Goal: Register for event/course: Sign up to attend an event or enroll in a course

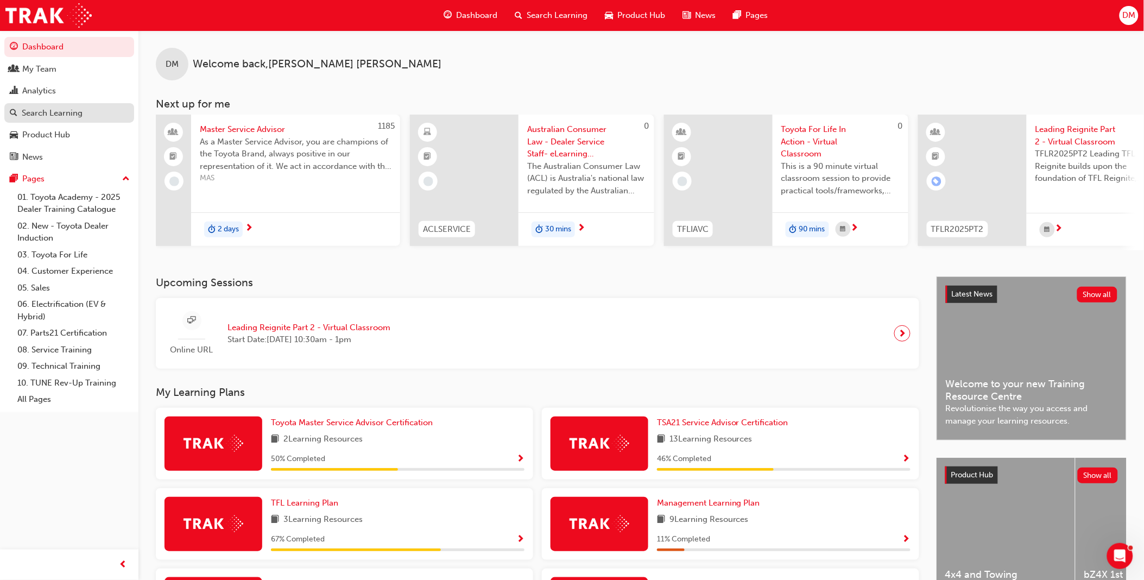
click at [49, 115] on div "Search Learning" at bounding box center [52, 113] width 61 height 12
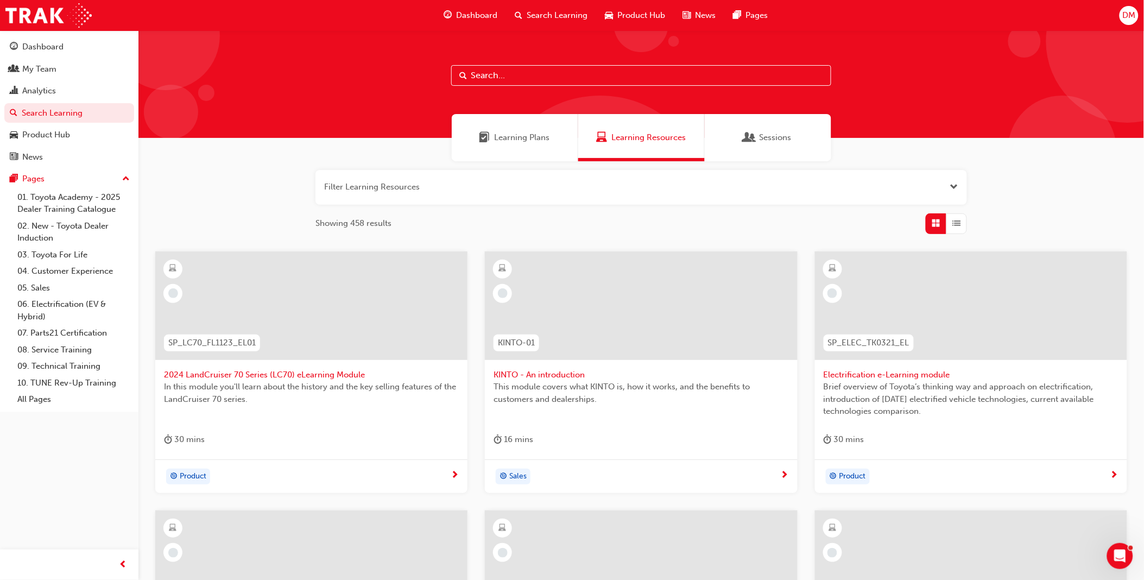
click at [574, 78] on input "text" at bounding box center [641, 75] width 380 height 21
type input "t"
type input "toyota for life"
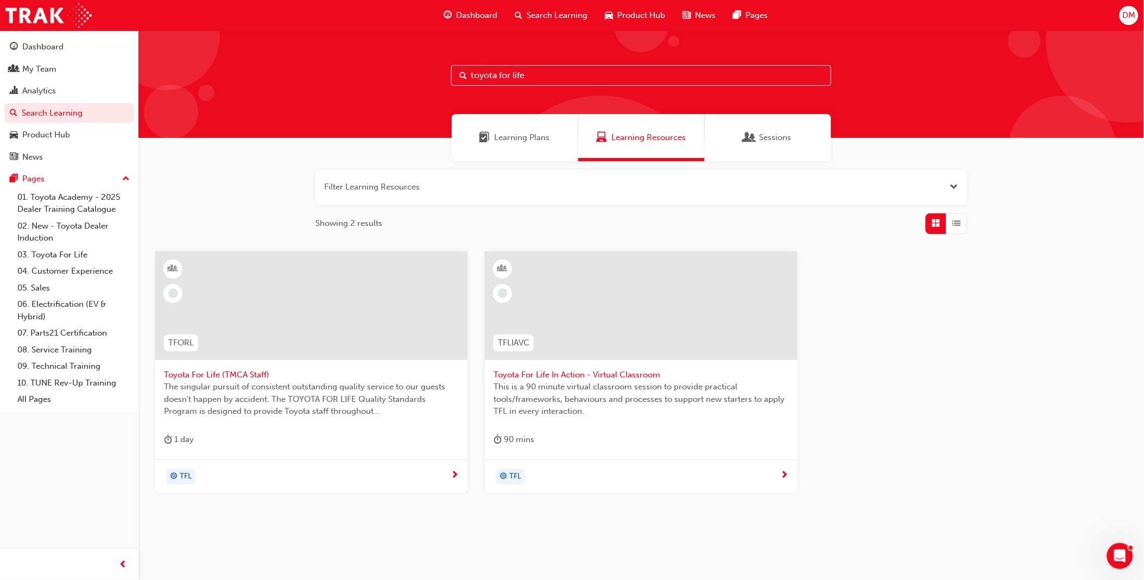
click at [782, 130] on div "Sessions" at bounding box center [768, 137] width 127 height 47
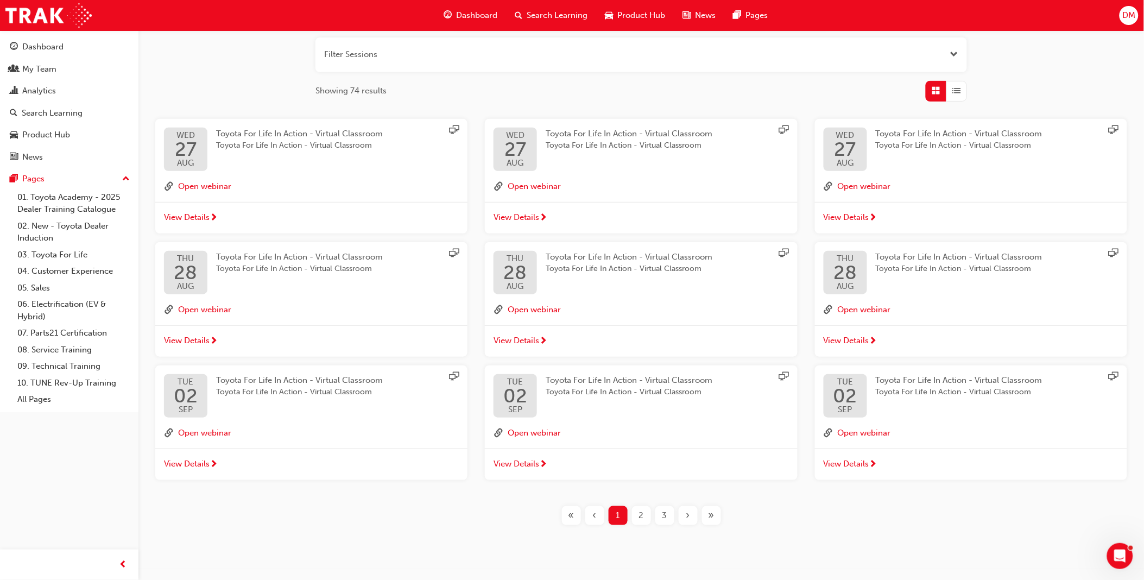
scroll to position [150, 0]
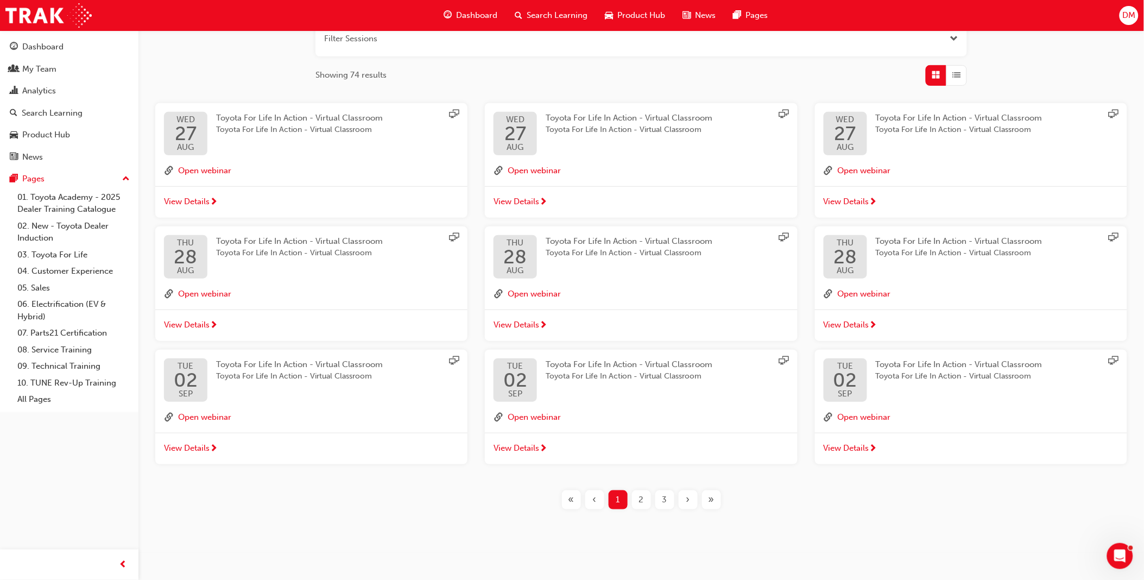
click at [902, 369] on div "Toyota For Life In Action - Virtual Classroom Toyota For Life In Action - Virtu…" at bounding box center [959, 370] width 167 height 24
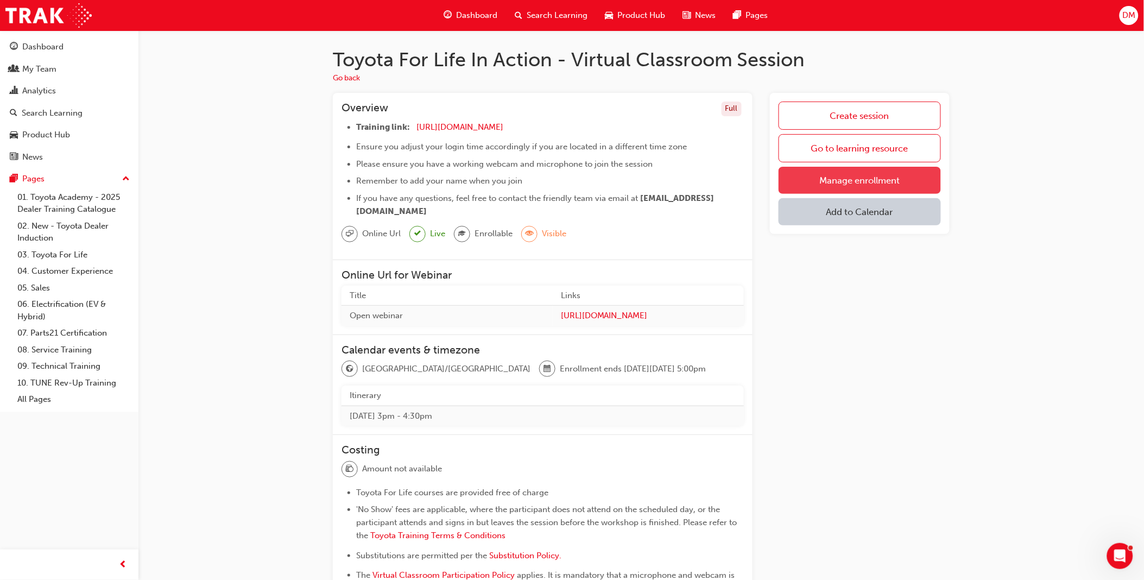
click at [856, 176] on link "Manage enrollment" at bounding box center [860, 180] width 162 height 27
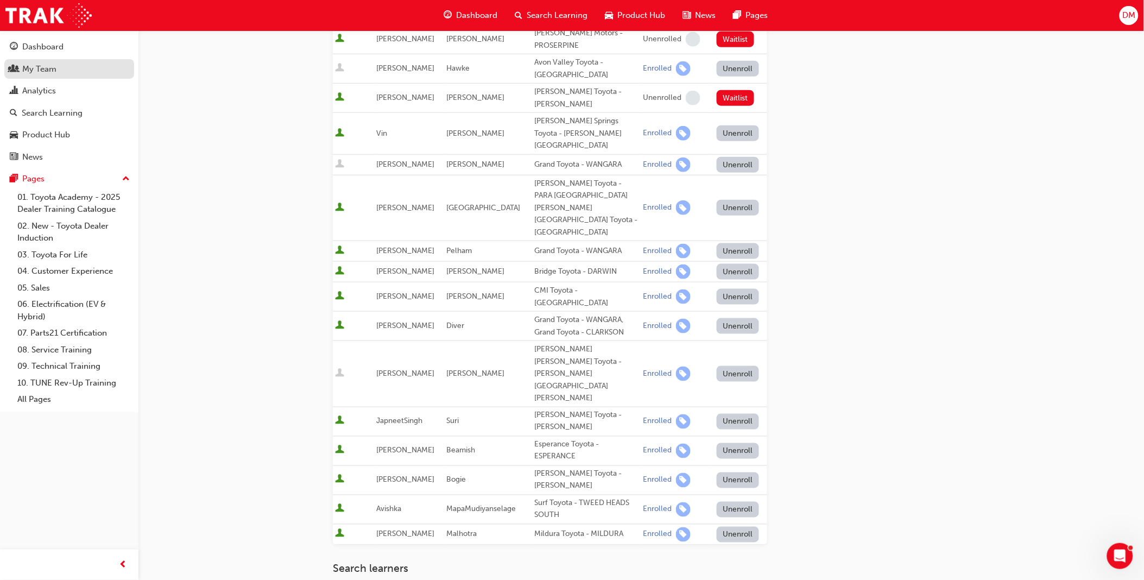
scroll to position [181, 0]
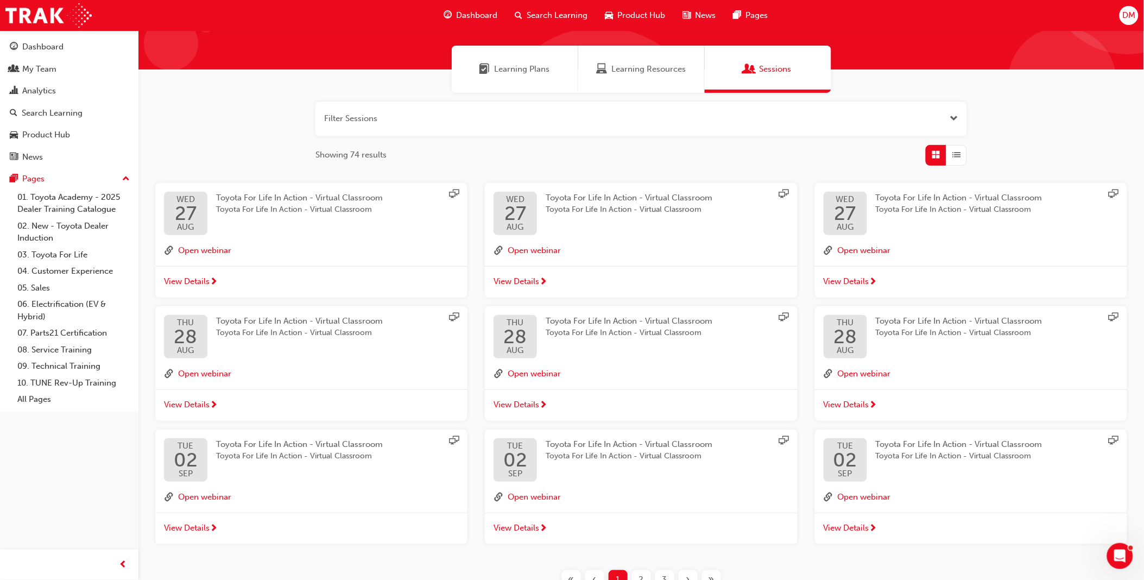
scroll to position [150, 0]
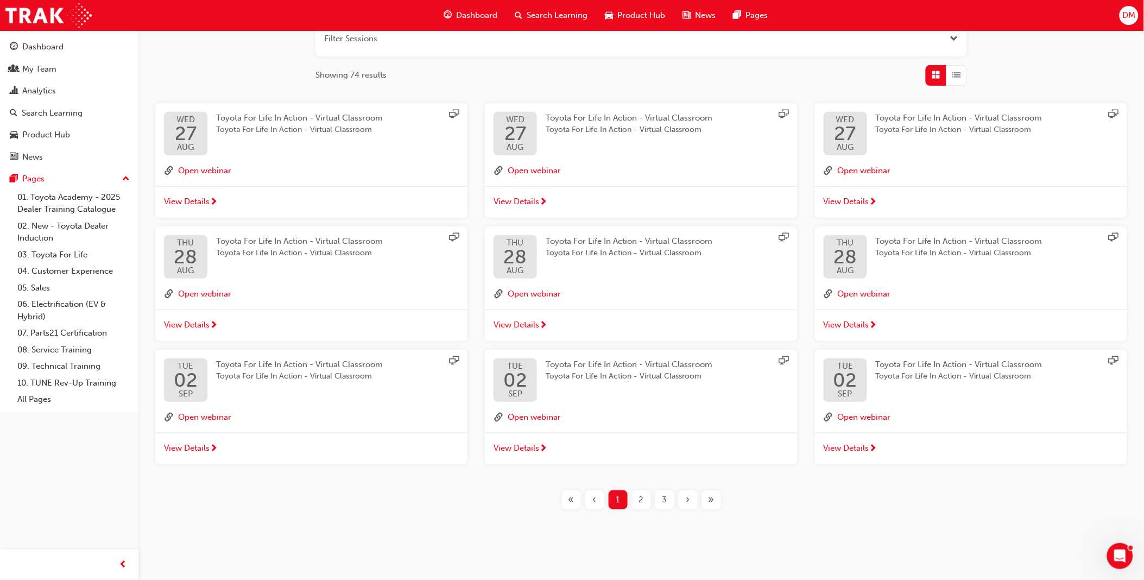
click at [667, 501] on div "3" at bounding box center [664, 499] width 19 height 19
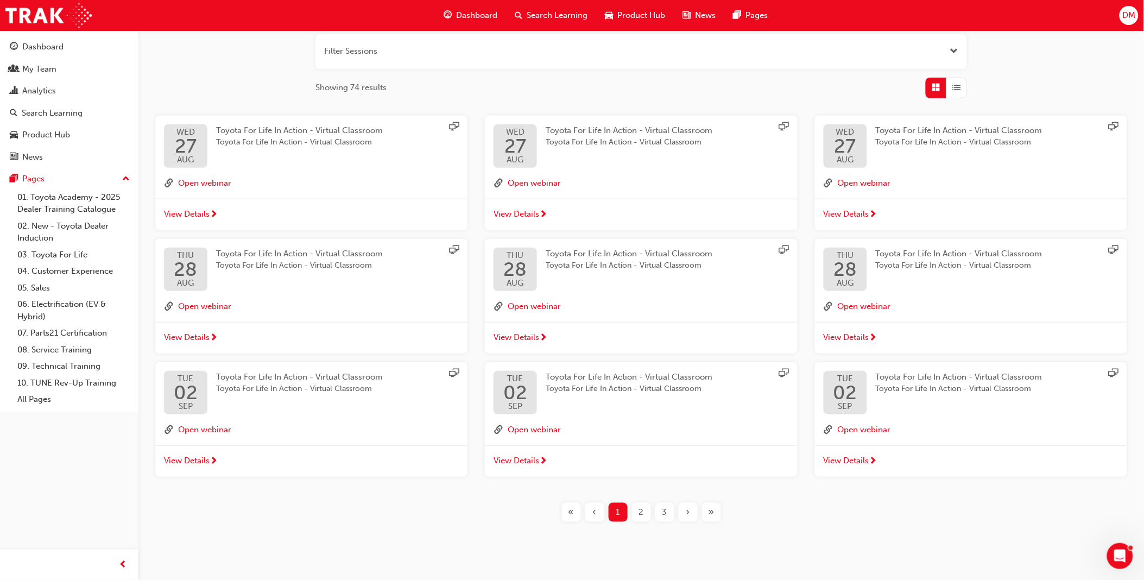
scroll to position [150, 0]
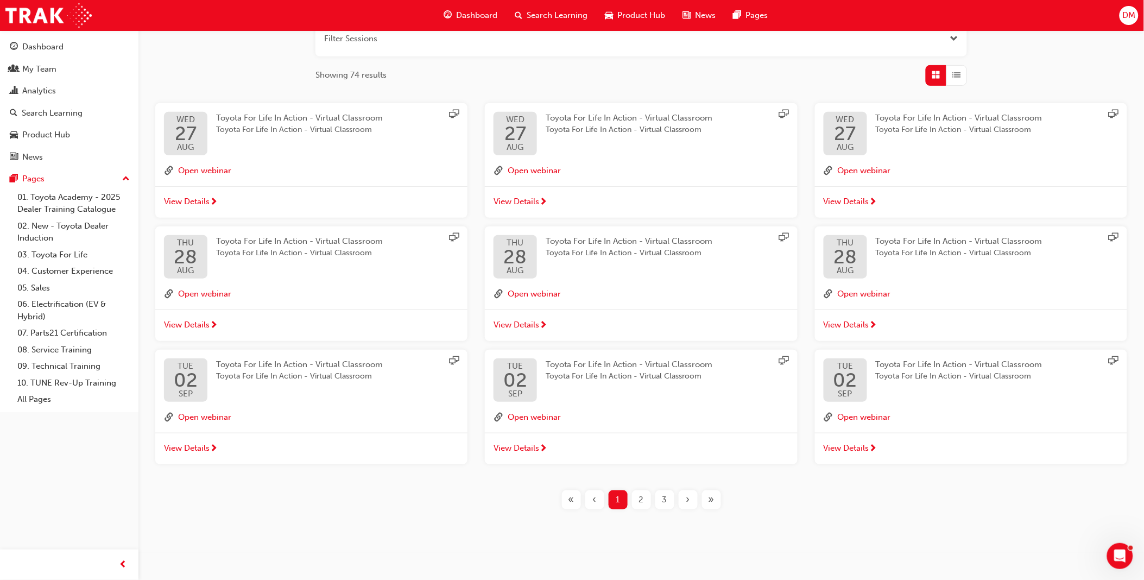
click at [670, 501] on div "3" at bounding box center [664, 499] width 19 height 19
click at [949, 71] on div "button" at bounding box center [956, 75] width 21 height 21
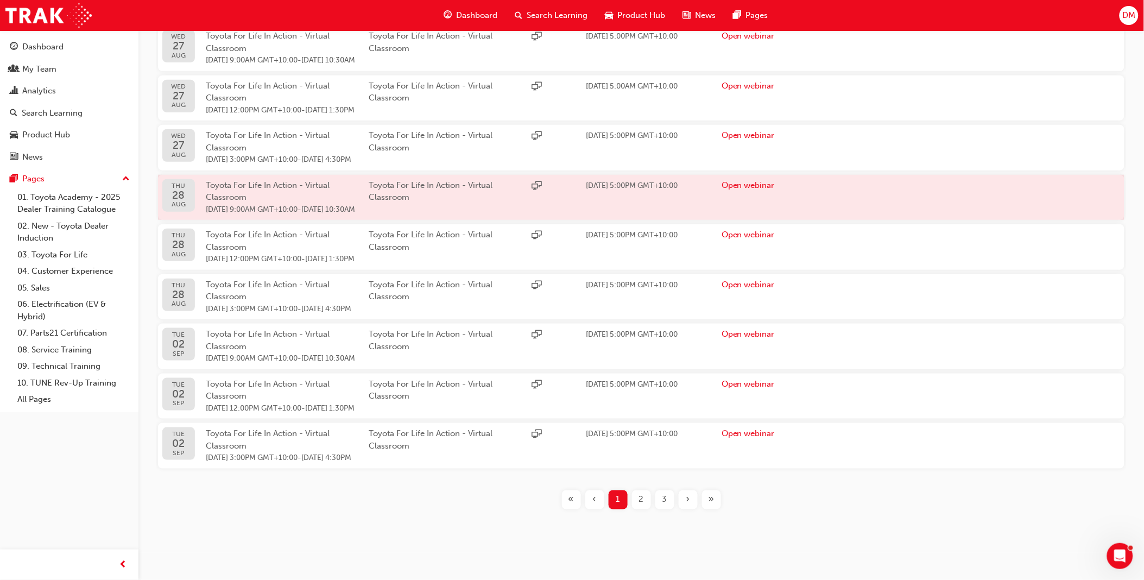
scroll to position [355, 0]
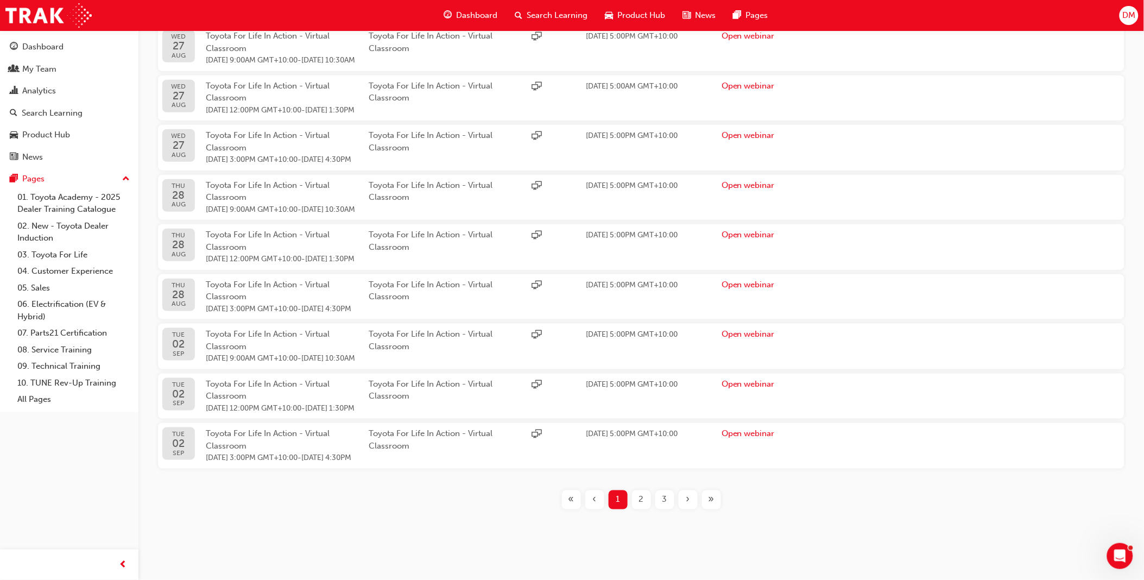
click at [671, 497] on div "3" at bounding box center [664, 499] width 19 height 19
click at [671, 497] on div "4" at bounding box center [664, 499] width 19 height 19
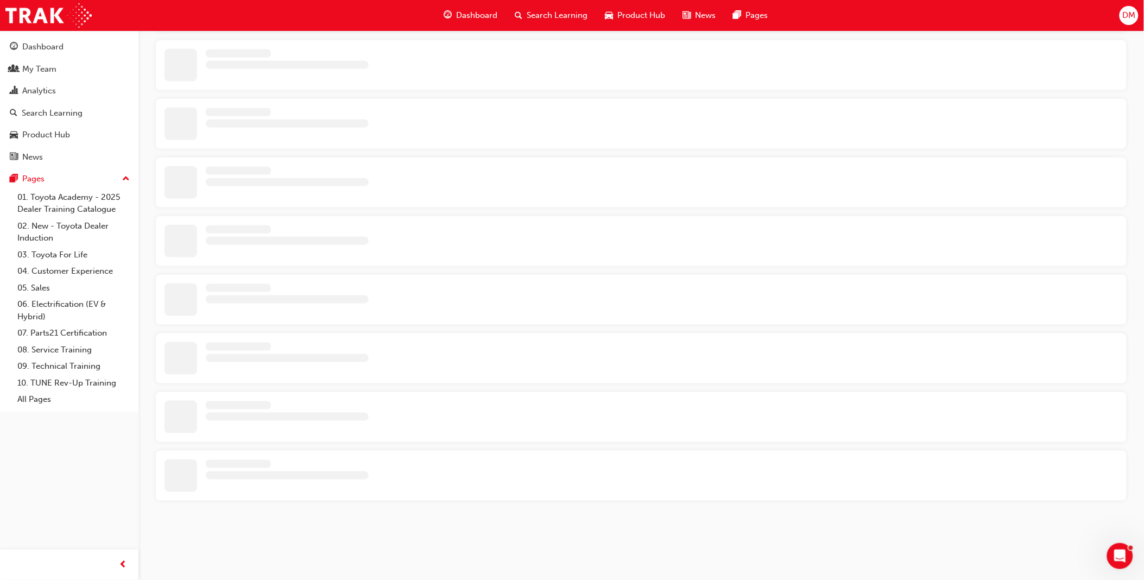
scroll to position [355, 0]
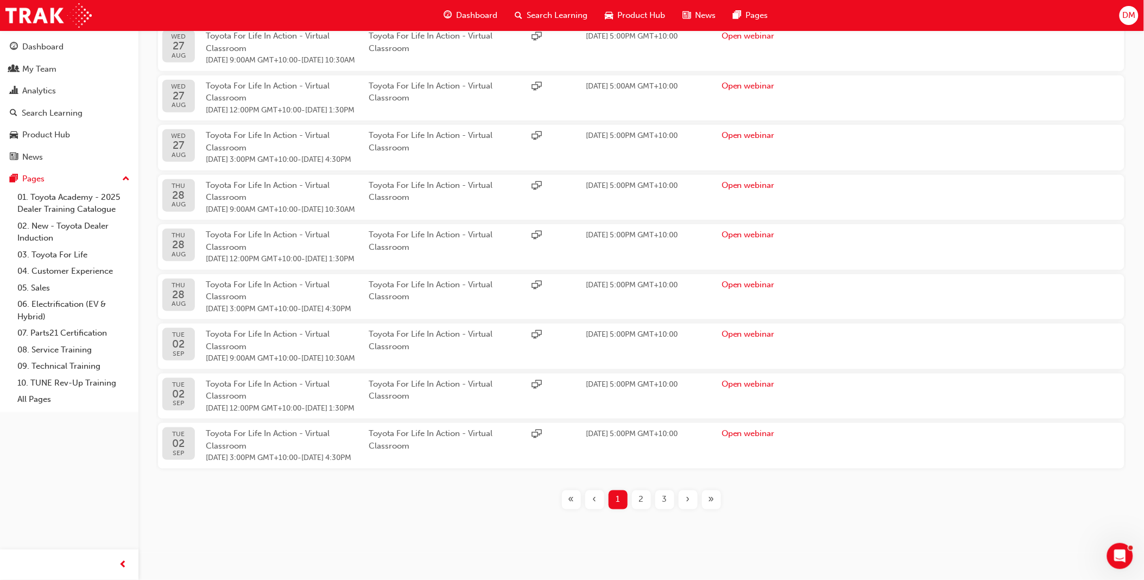
click at [662, 501] on span "3" at bounding box center [664, 500] width 5 height 12
click at [663, 501] on span "3" at bounding box center [664, 500] width 5 height 12
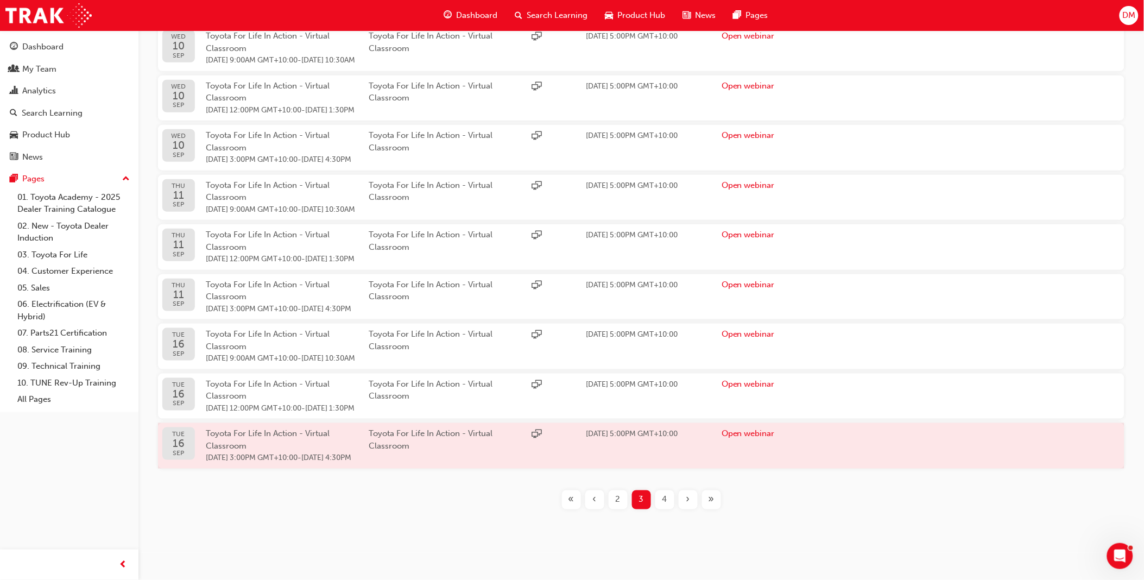
click at [289, 434] on div "Toyota For Life In Action - Virtual Classroom [DATE] 3:00PM GMT+10:00 - [DATE] …" at bounding box center [287, 445] width 163 height 37
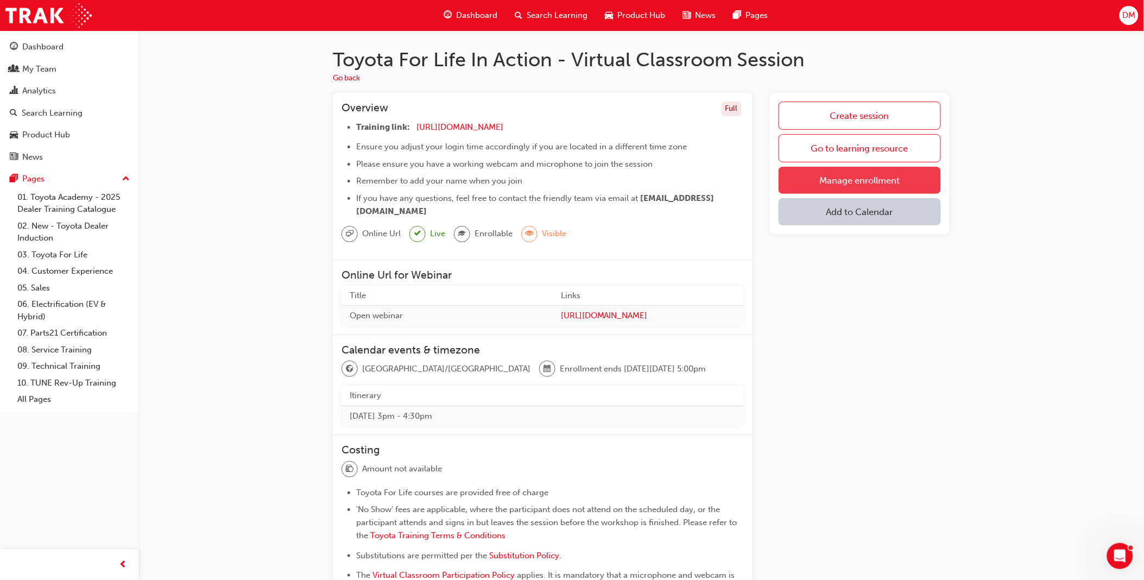
click at [861, 180] on link "Manage enrollment" at bounding box center [860, 180] width 162 height 27
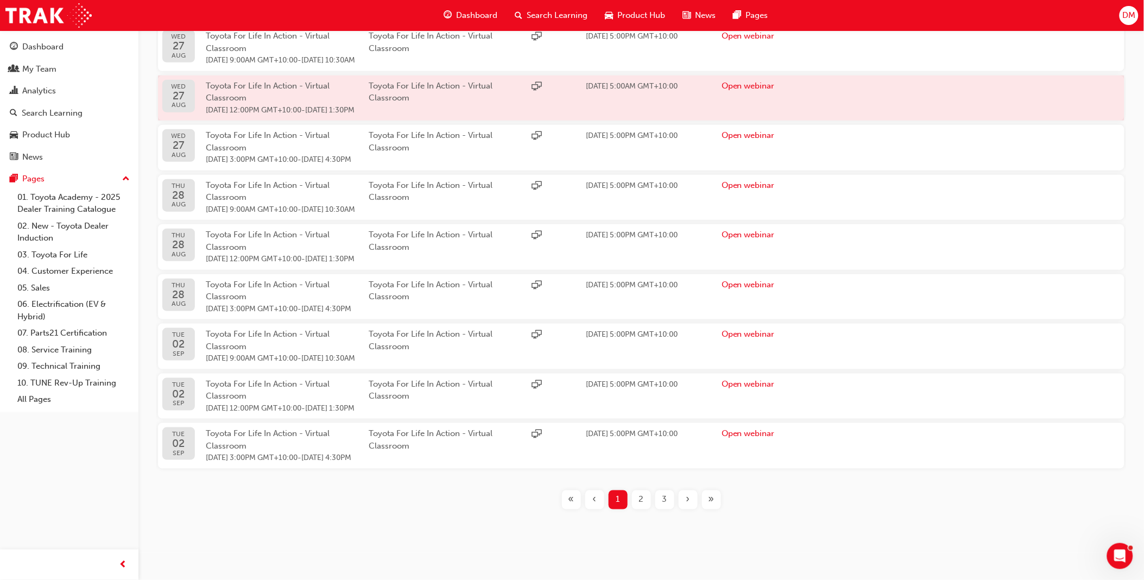
scroll to position [355, 0]
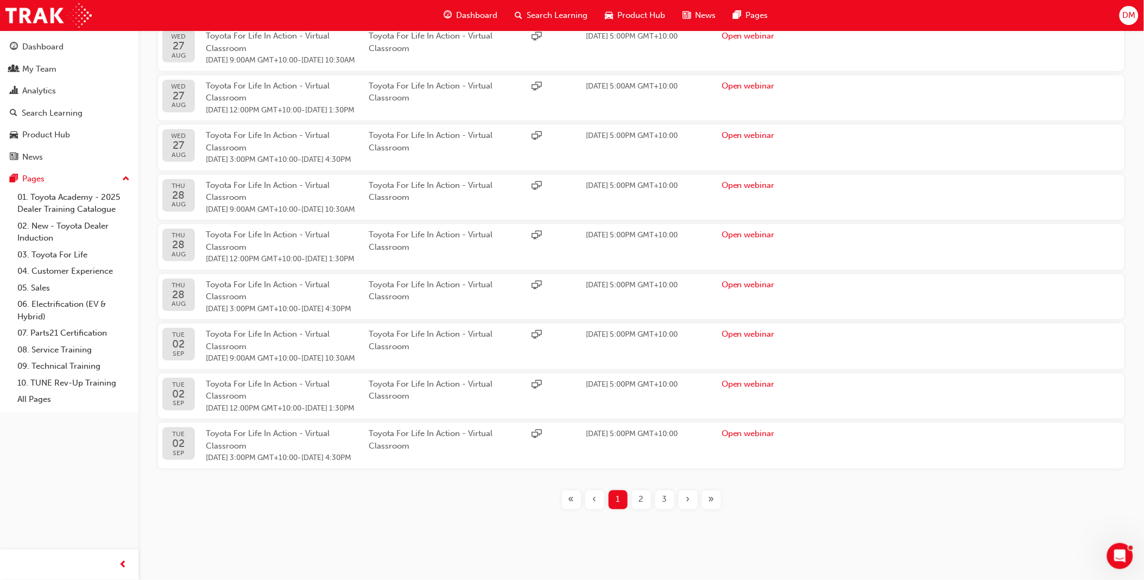
click at [683, 501] on div "›" at bounding box center [688, 499] width 19 height 19
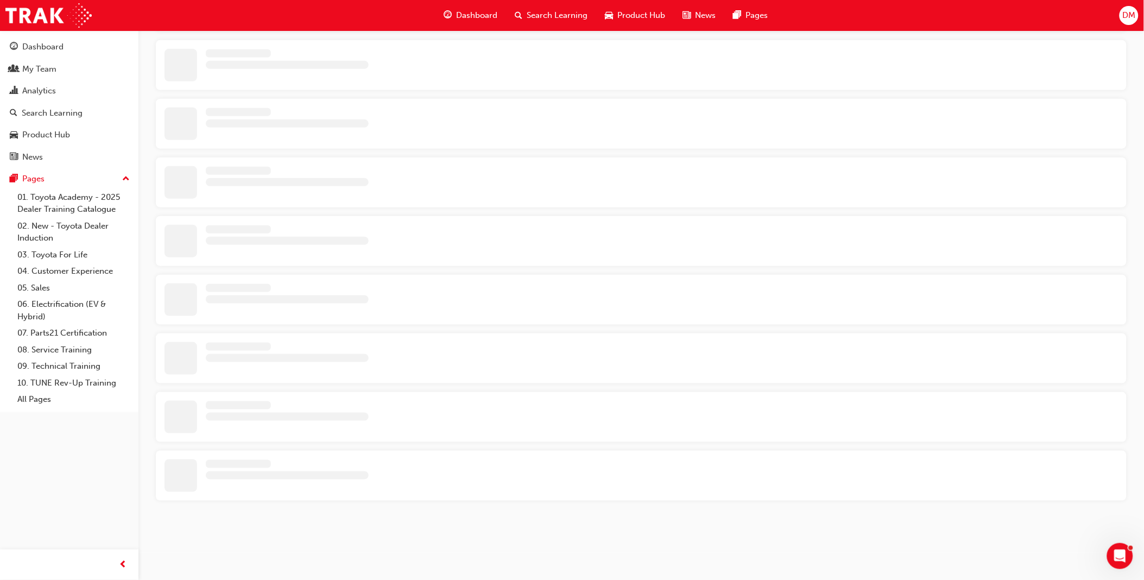
scroll to position [355, 0]
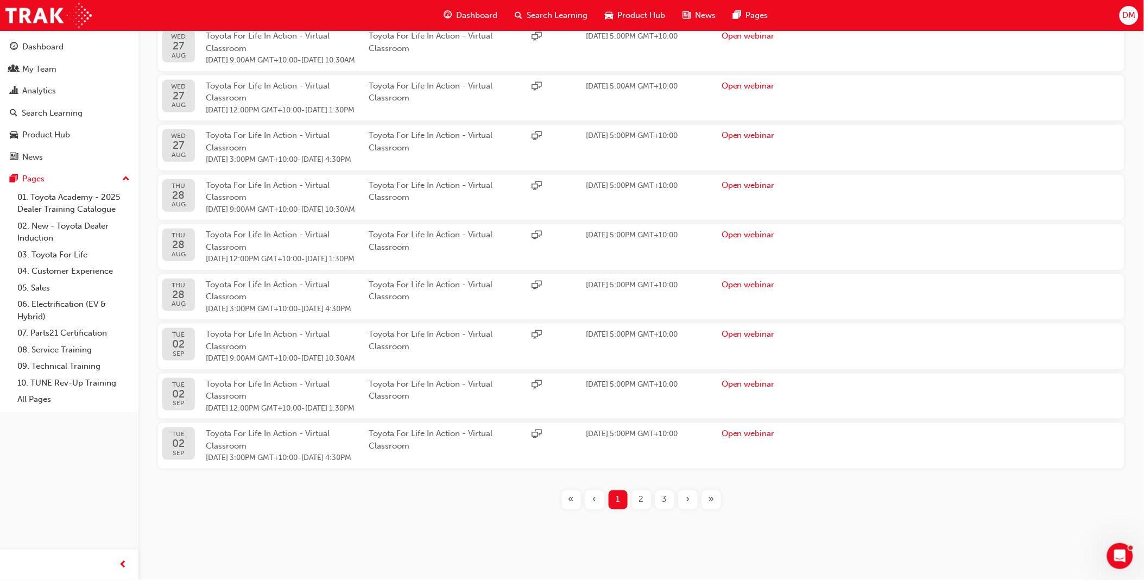
click at [709, 498] on span "»" at bounding box center [712, 500] width 6 height 12
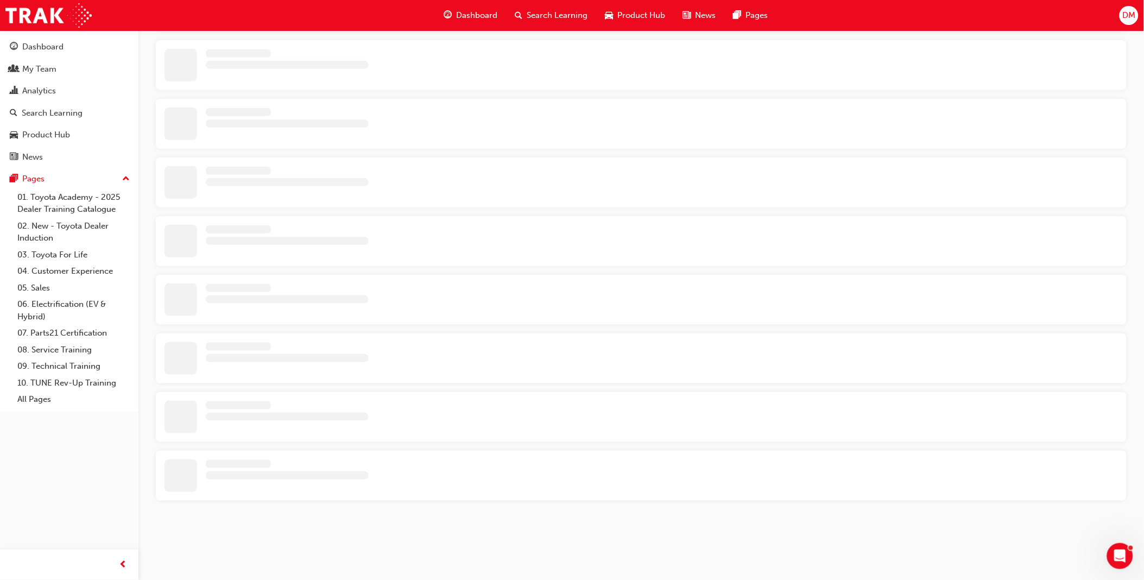
scroll to position [355, 0]
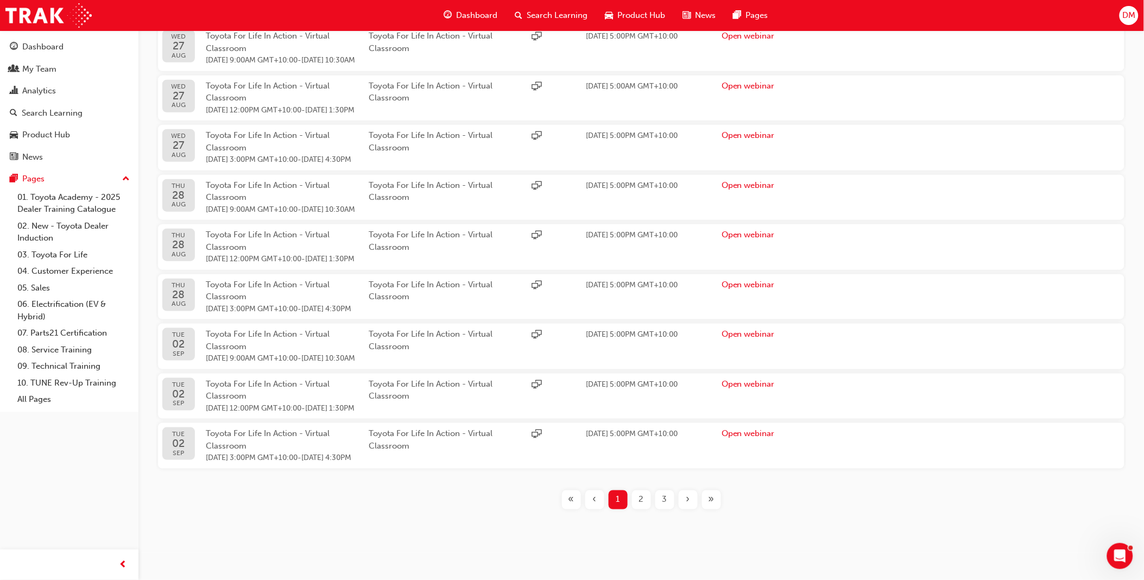
click at [709, 498] on span "»" at bounding box center [712, 500] width 6 height 12
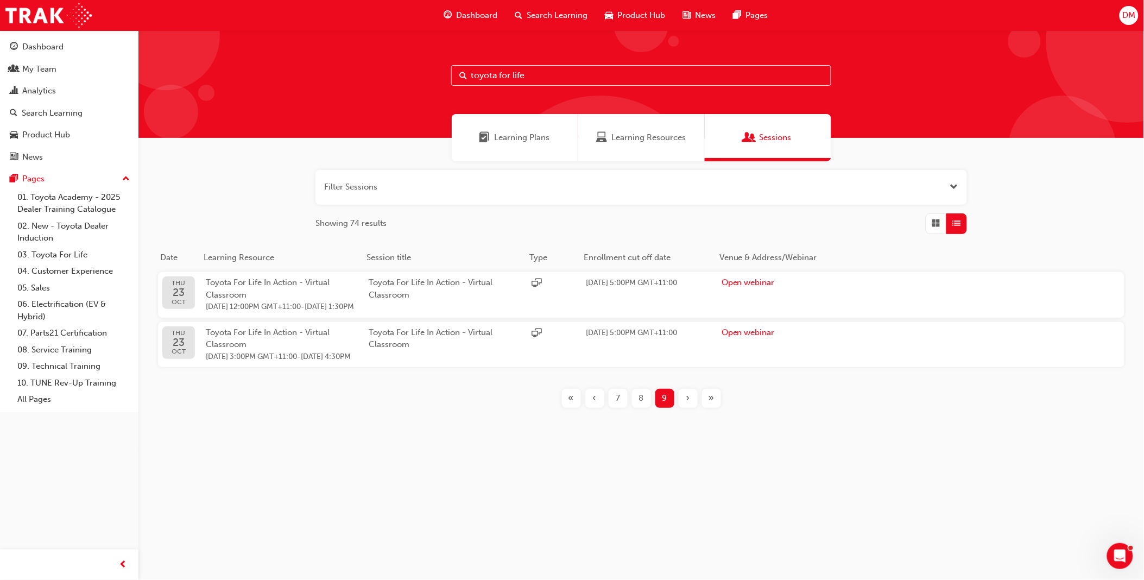
scroll to position [0, 0]
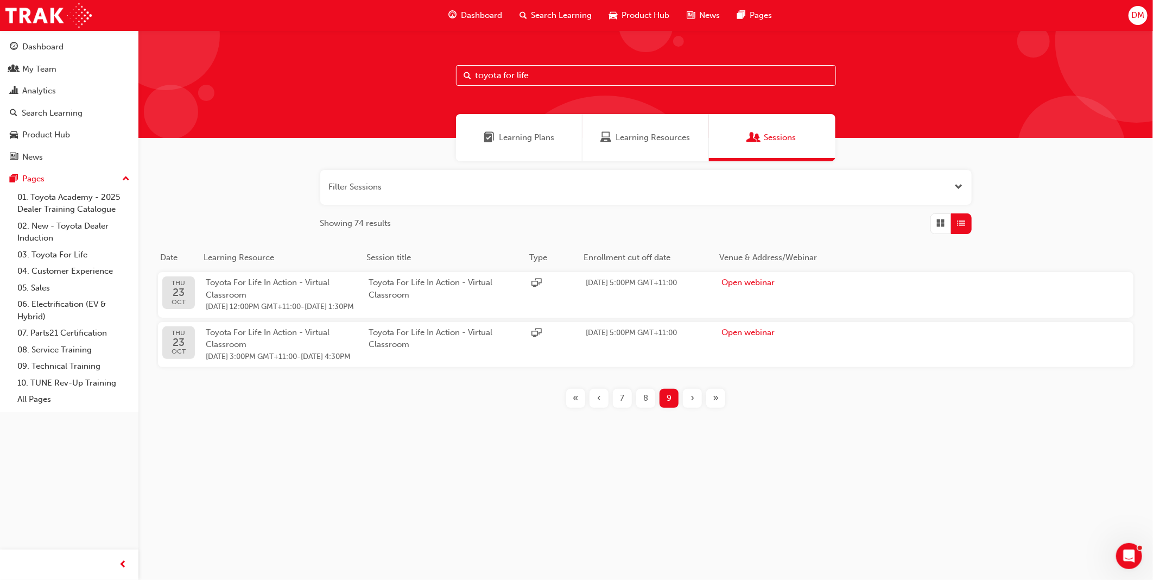
click at [621, 405] on span "7" at bounding box center [623, 398] width 4 height 12
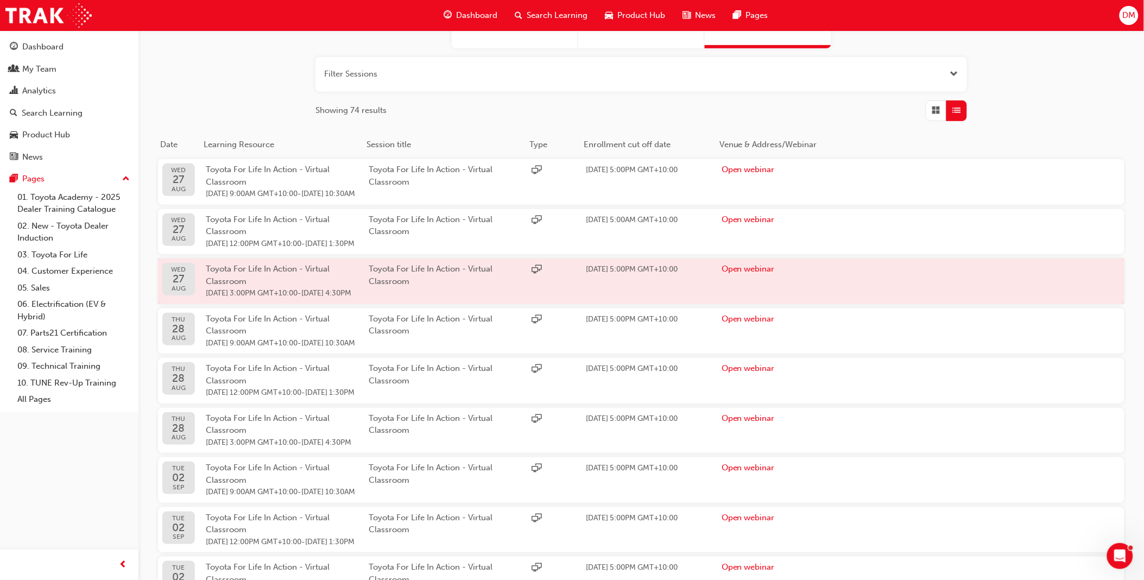
scroll to position [355, 0]
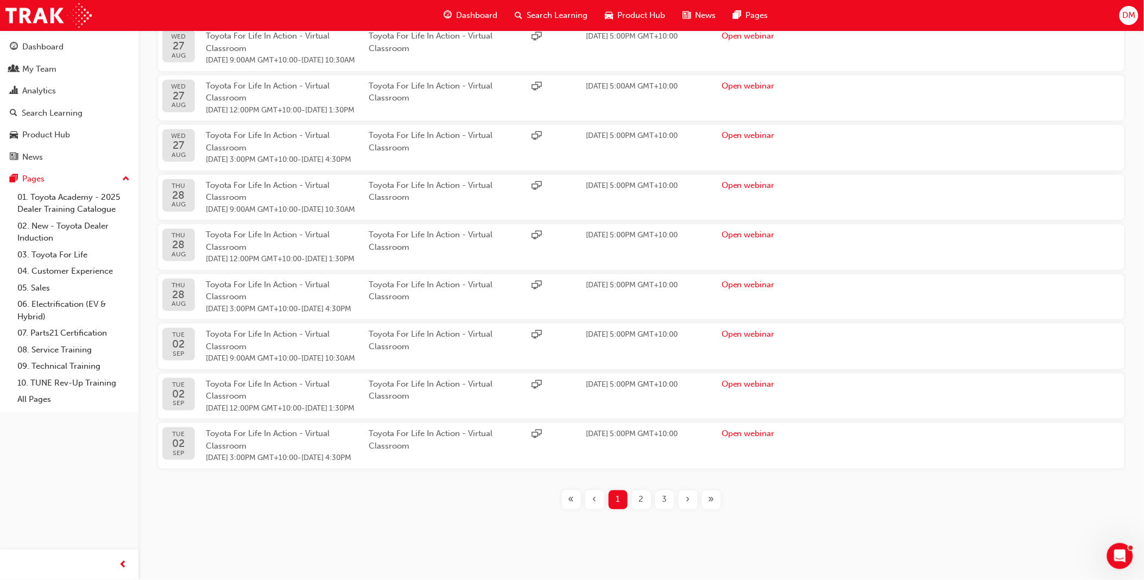
click at [663, 503] on span "3" at bounding box center [664, 500] width 5 height 12
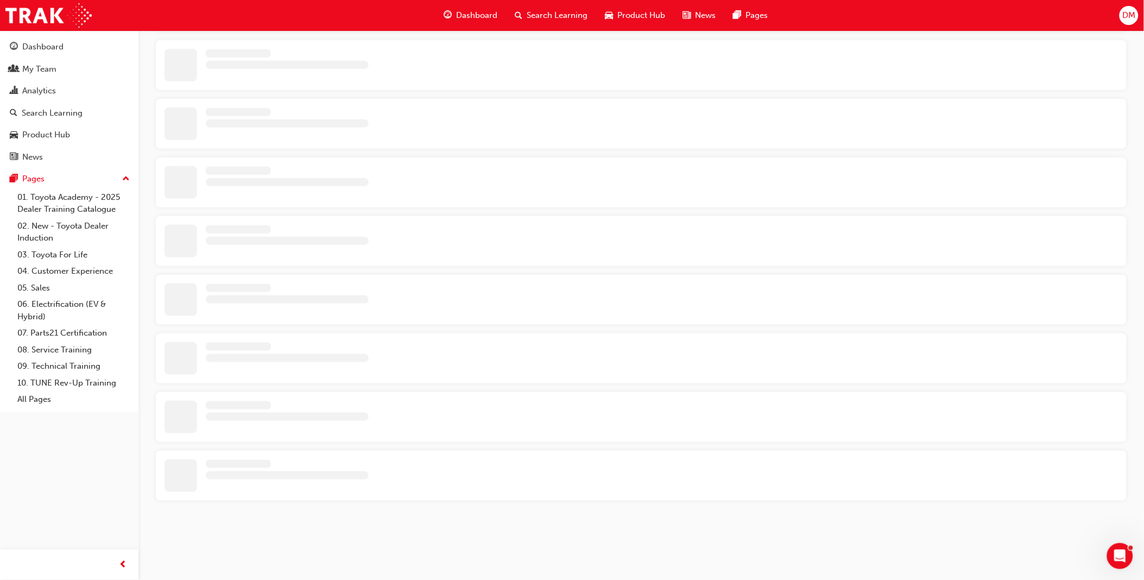
scroll to position [355, 0]
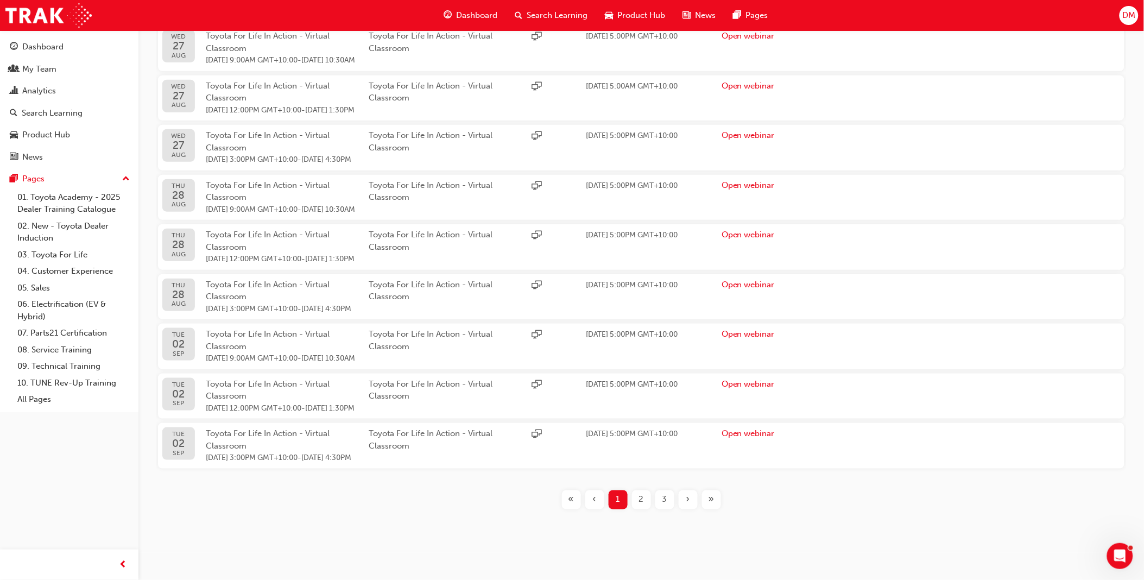
click at [663, 502] on span "3" at bounding box center [664, 500] width 5 height 12
click at [669, 501] on div "4" at bounding box center [664, 499] width 19 height 19
click at [687, 500] on span "›" at bounding box center [688, 500] width 4 height 12
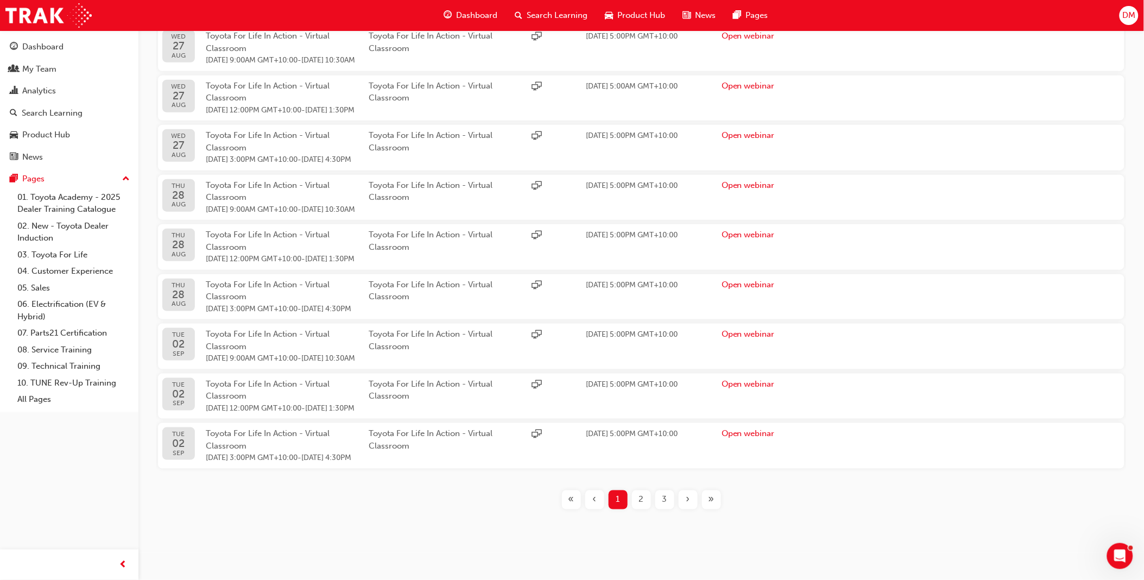
click at [709, 500] on span "»" at bounding box center [712, 500] width 6 height 12
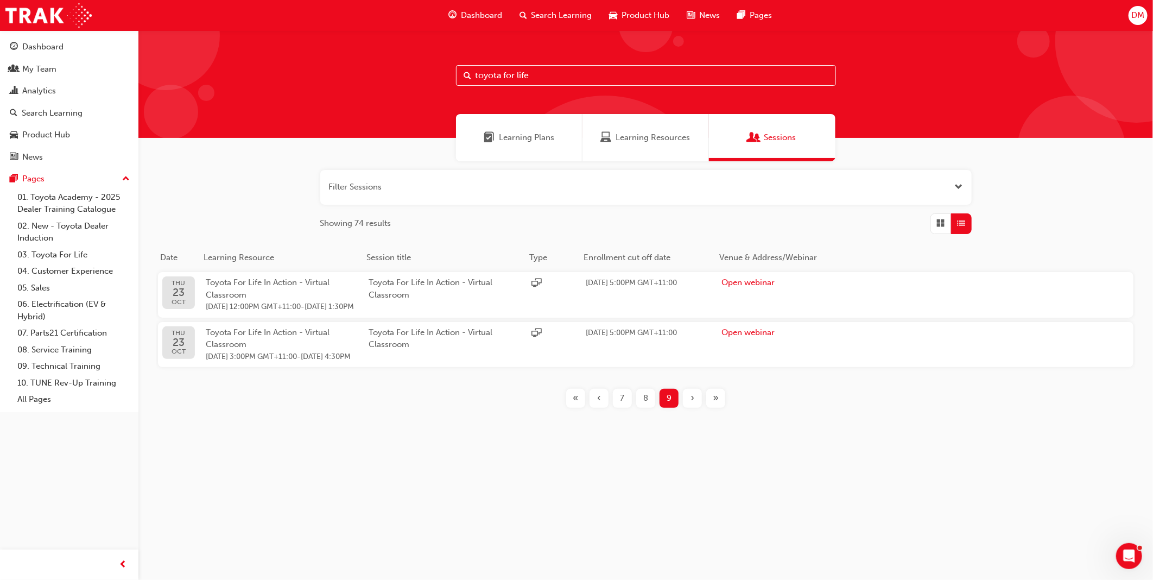
click at [620, 408] on div "7" at bounding box center [622, 398] width 19 height 19
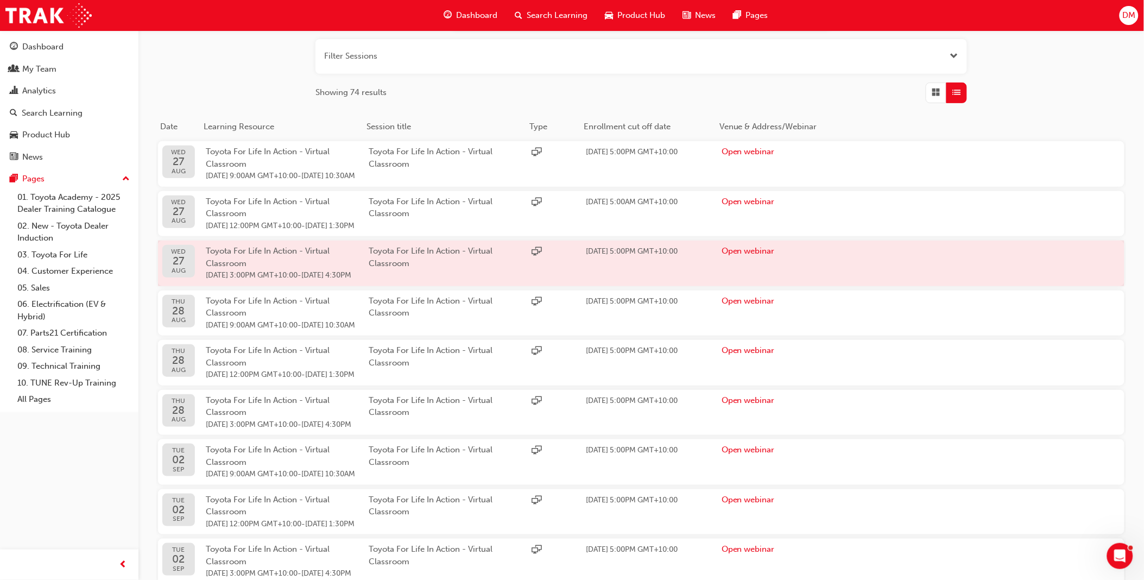
scroll to position [355, 0]
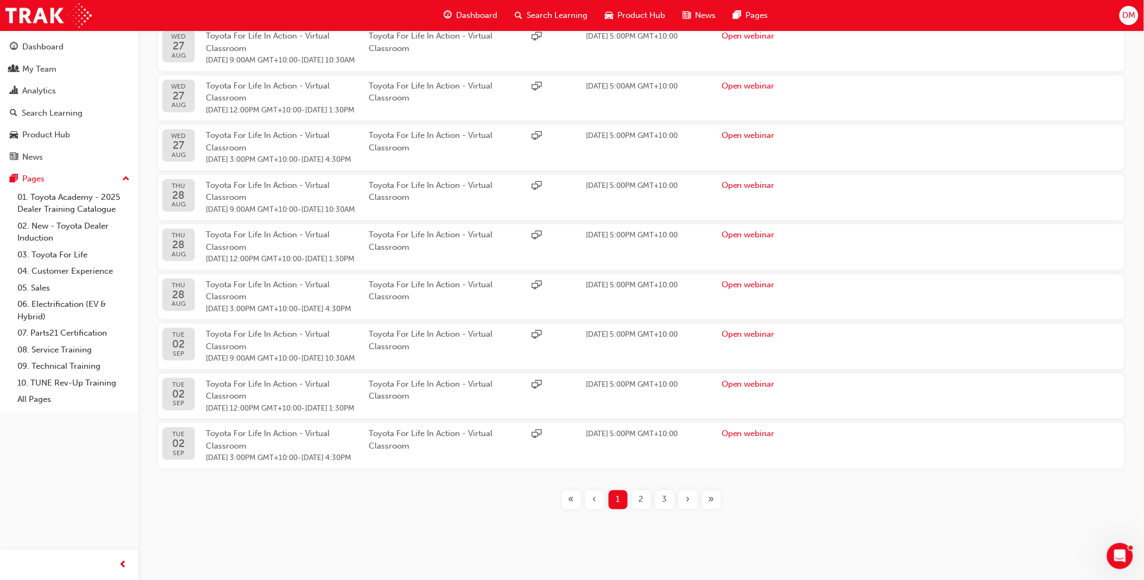
click at [717, 502] on div "»" at bounding box center [711, 499] width 19 height 19
click at [712, 508] on div "»" at bounding box center [711, 499] width 19 height 19
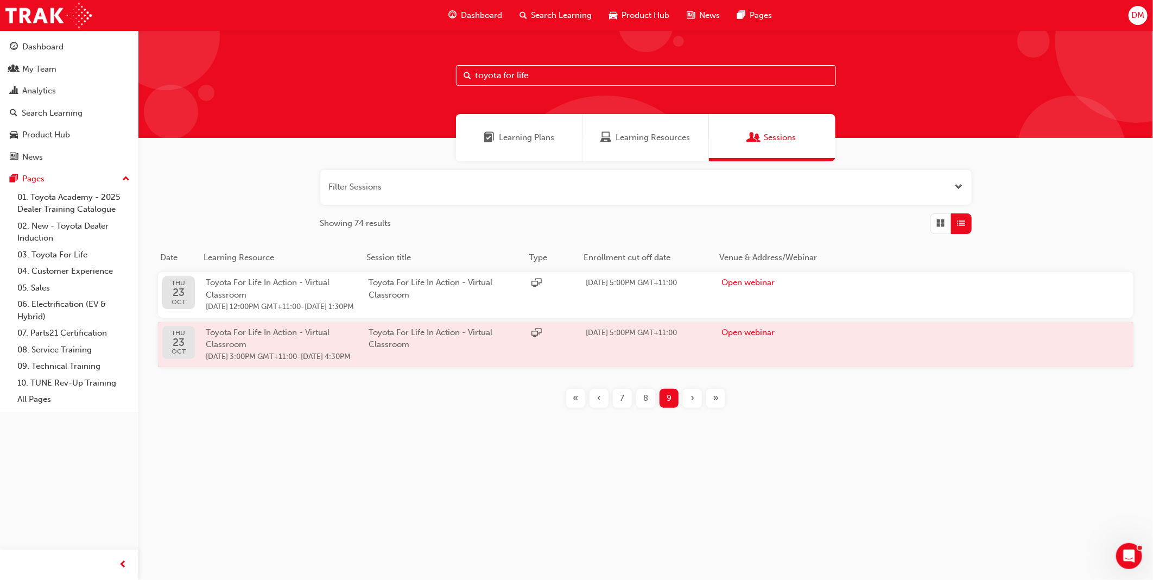
click at [274, 349] on span "Toyota For Life In Action - Virtual Classroom" at bounding box center [268, 338] width 124 height 22
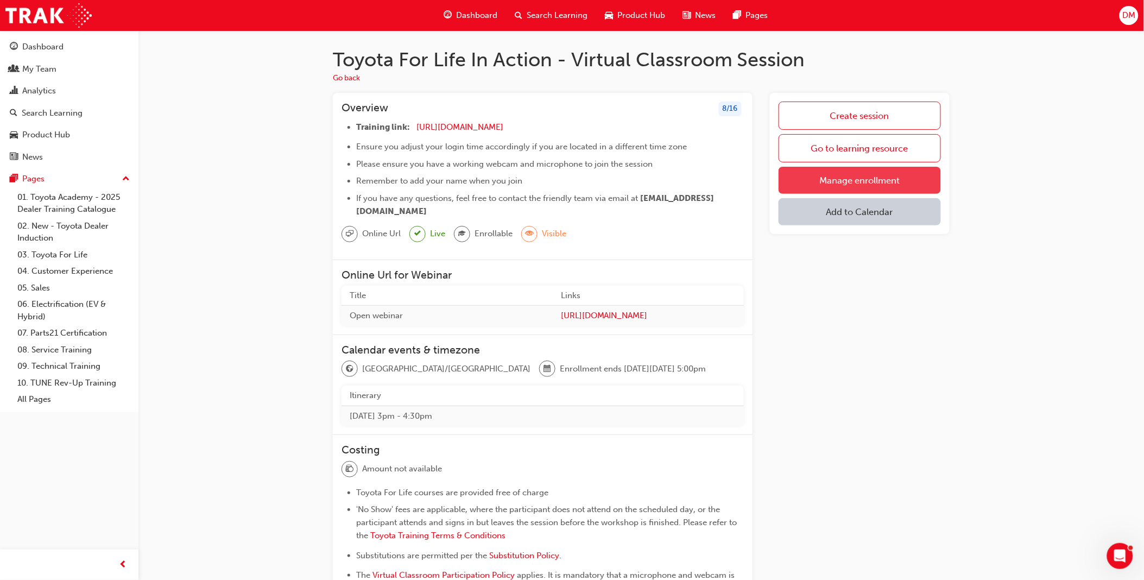
click at [890, 173] on link "Manage enrollment" at bounding box center [860, 180] width 162 height 27
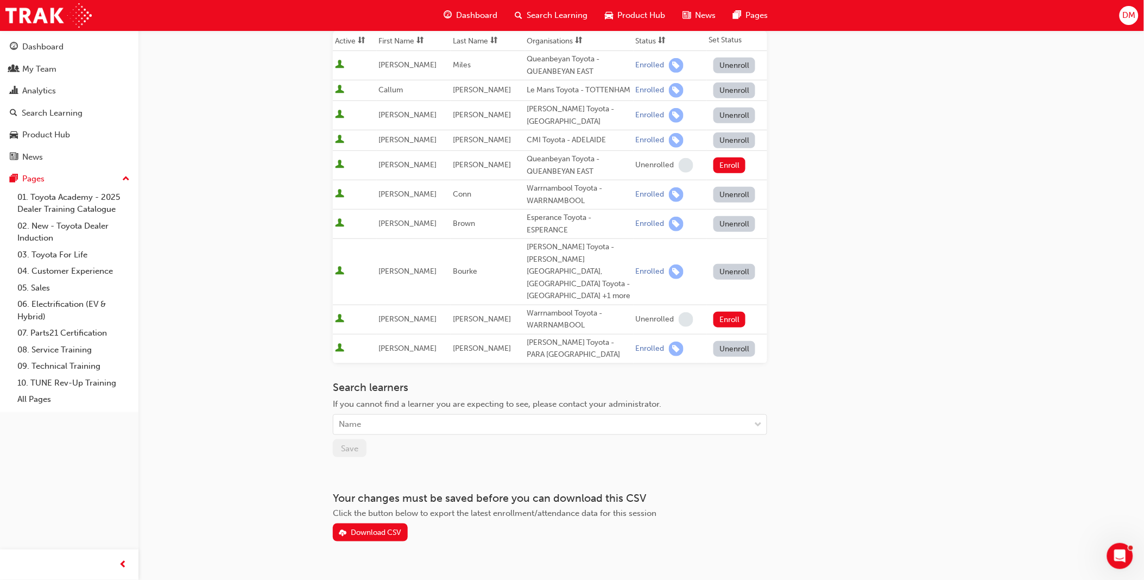
scroll to position [183, 0]
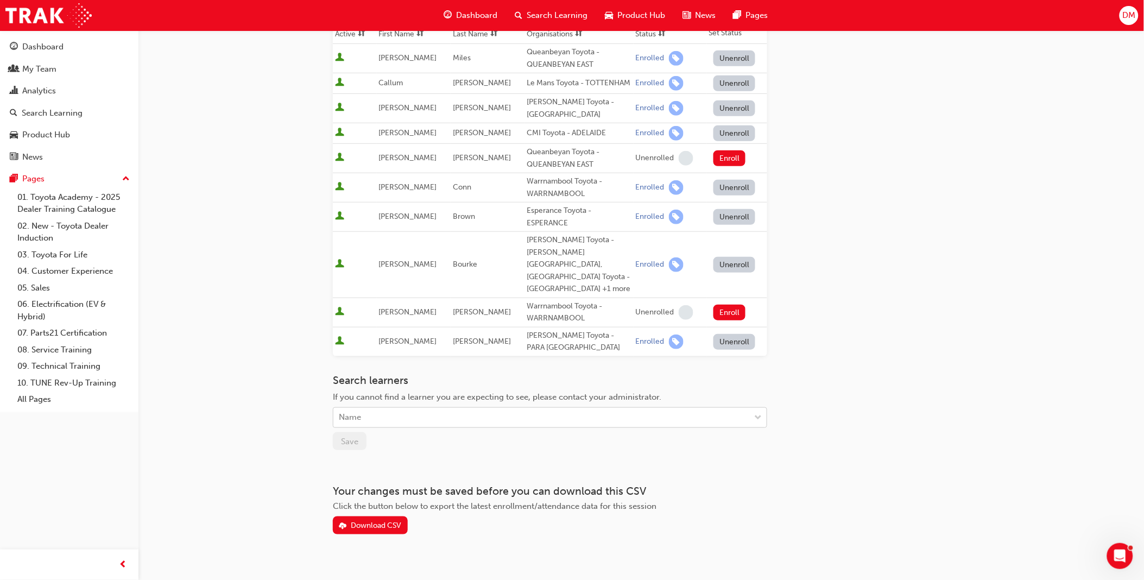
click at [450, 408] on div "Name" at bounding box center [541, 417] width 417 height 19
type input "ok"
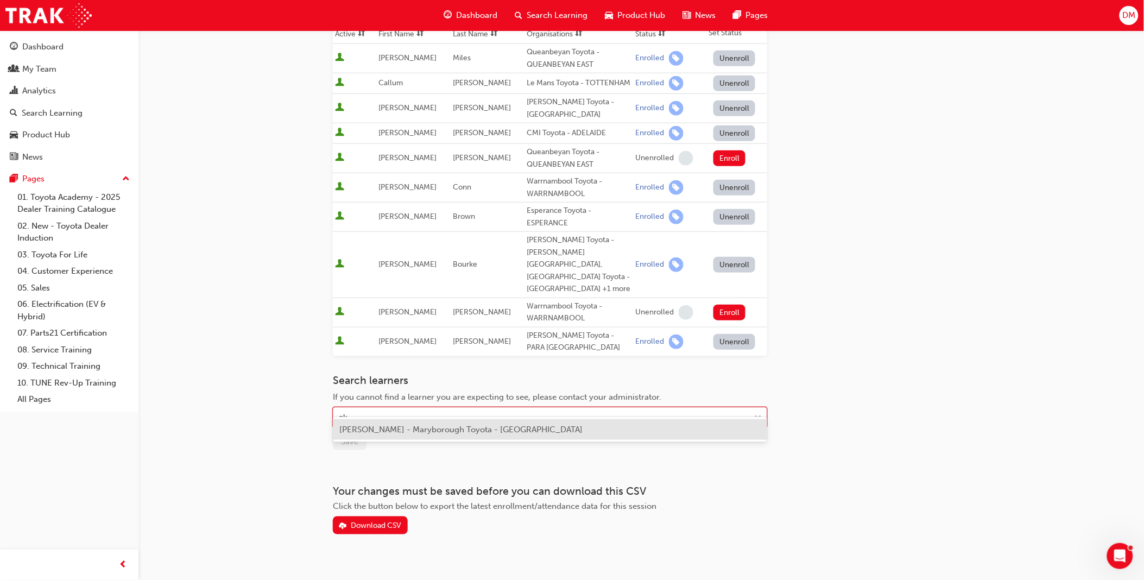
click at [478, 428] on span "[PERSON_NAME] - Maryborough Toyota - [GEOGRAPHIC_DATA]" at bounding box center [460, 430] width 243 height 10
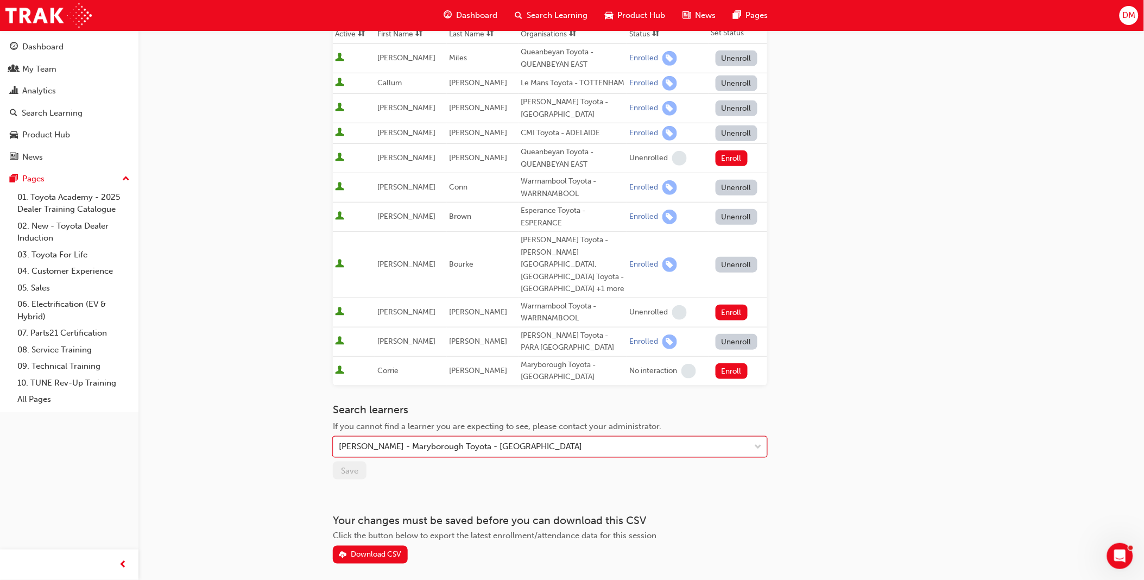
scroll to position [212, 0]
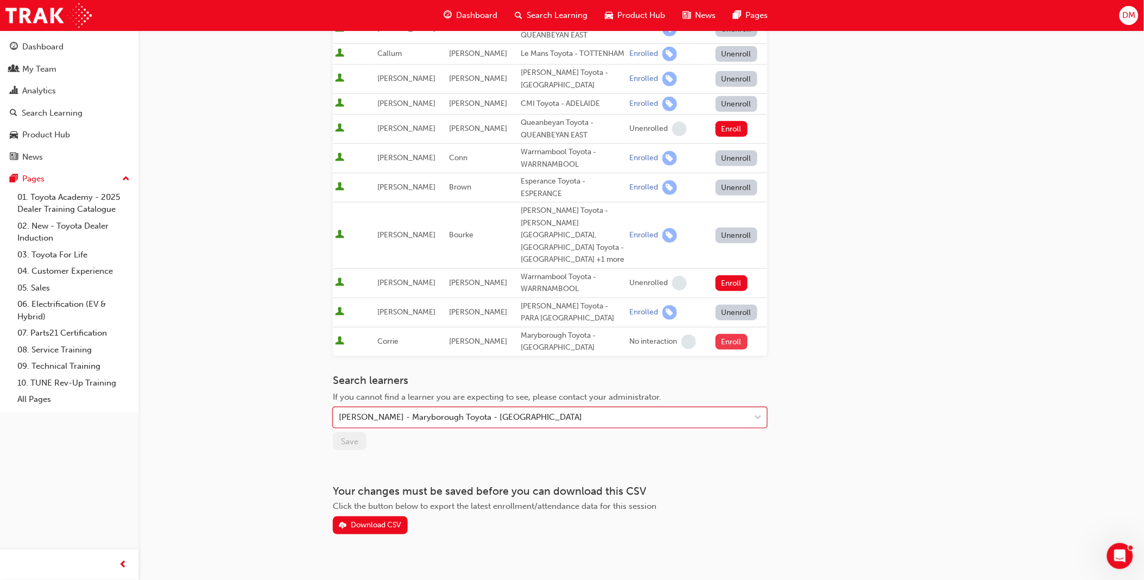
click at [735, 334] on button "Enroll" at bounding box center [732, 342] width 33 height 16
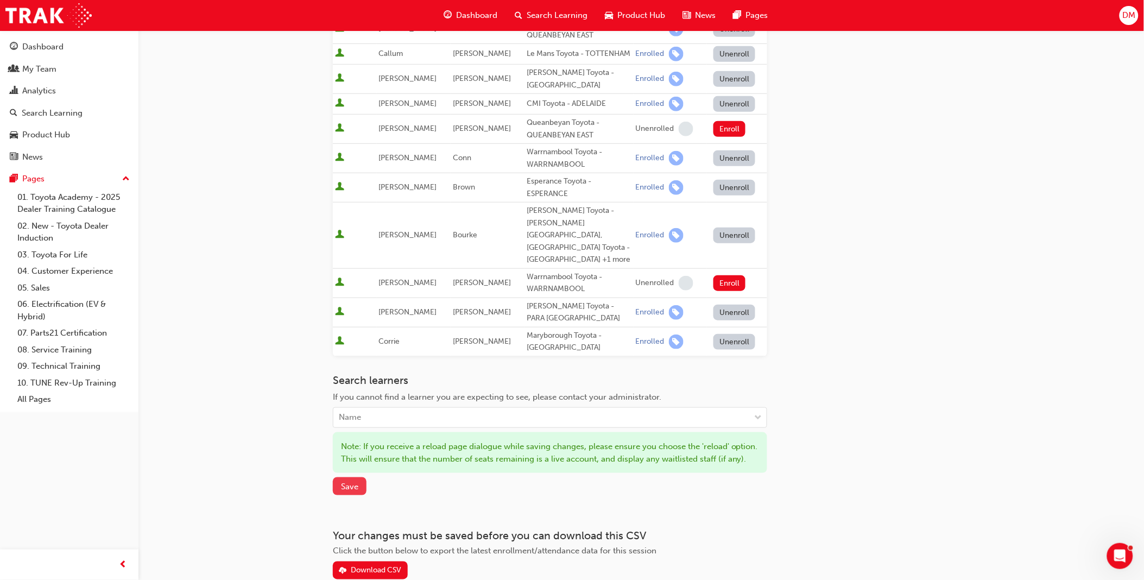
click at [344, 482] on span "Save" at bounding box center [349, 487] width 17 height 10
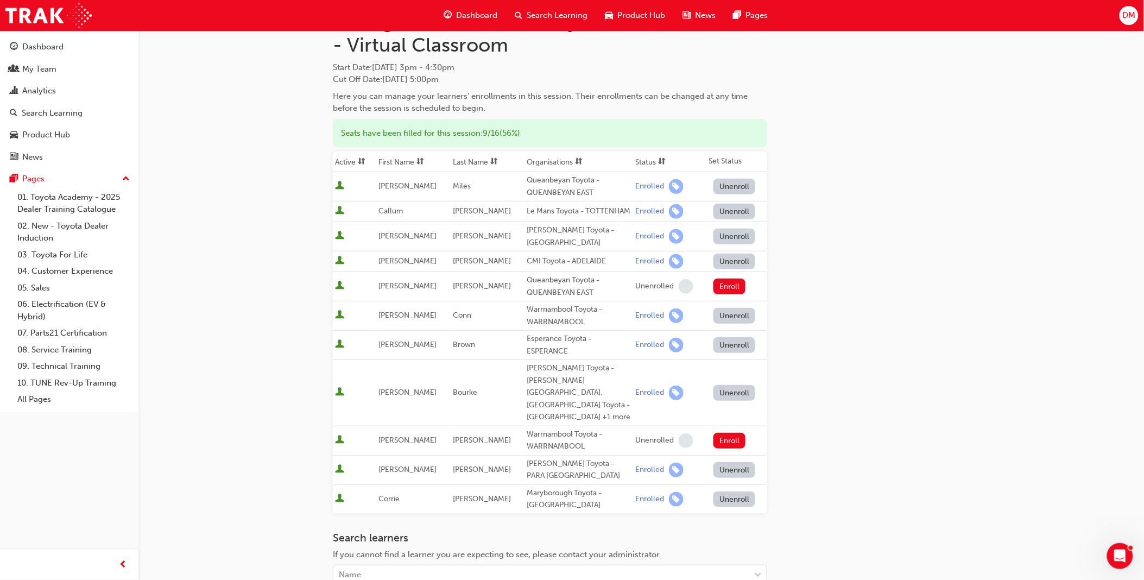
scroll to position [31, 0]
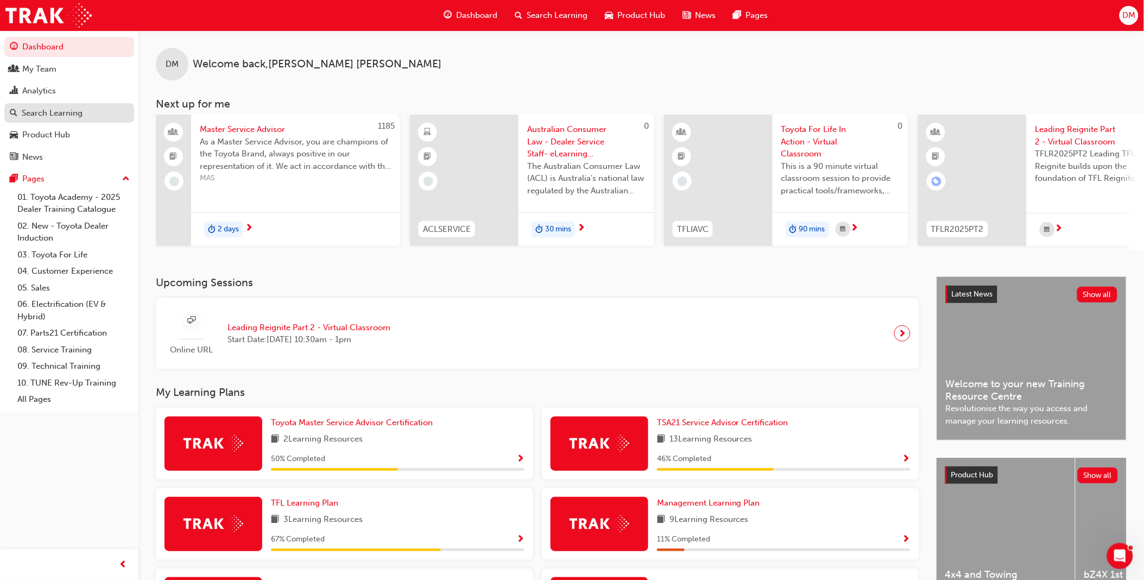
click at [59, 115] on div "Search Learning" at bounding box center [52, 113] width 61 height 12
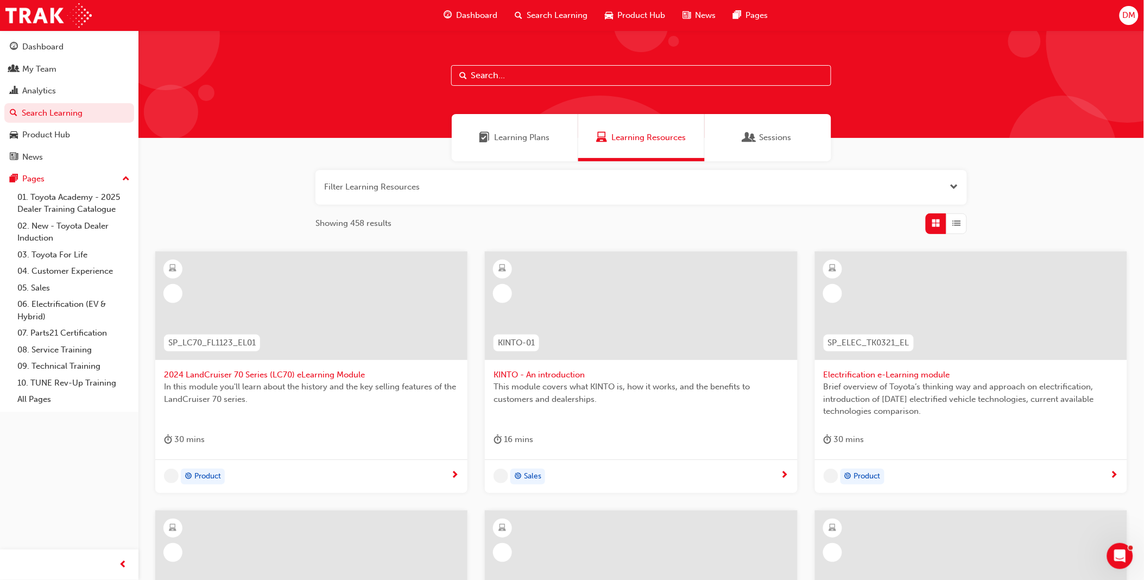
click at [786, 136] on span "Sessions" at bounding box center [776, 137] width 32 height 12
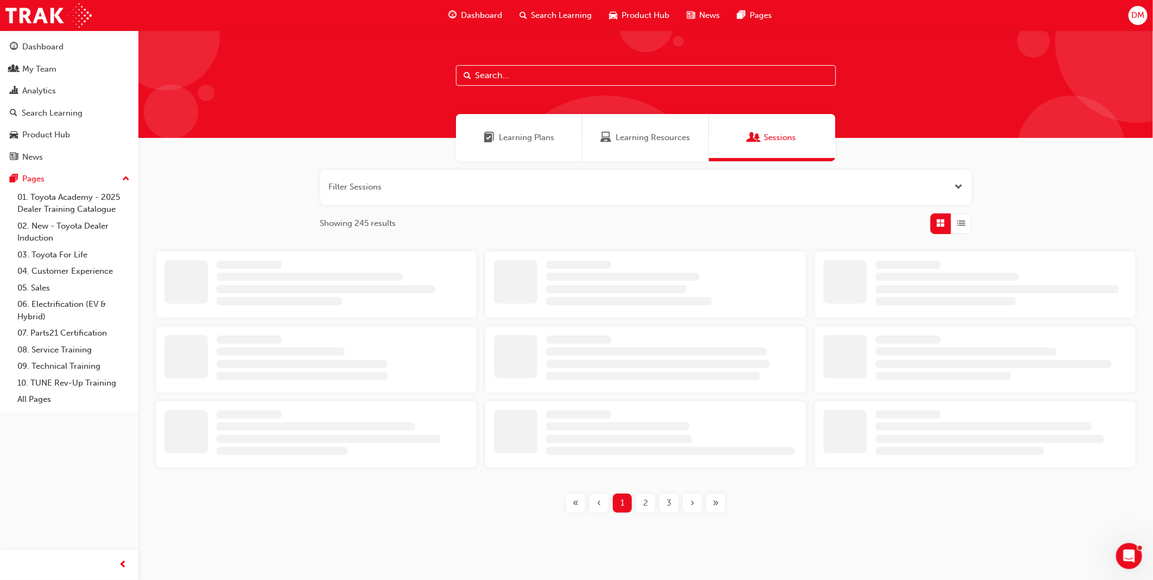
click at [616, 69] on input "text" at bounding box center [646, 75] width 380 height 21
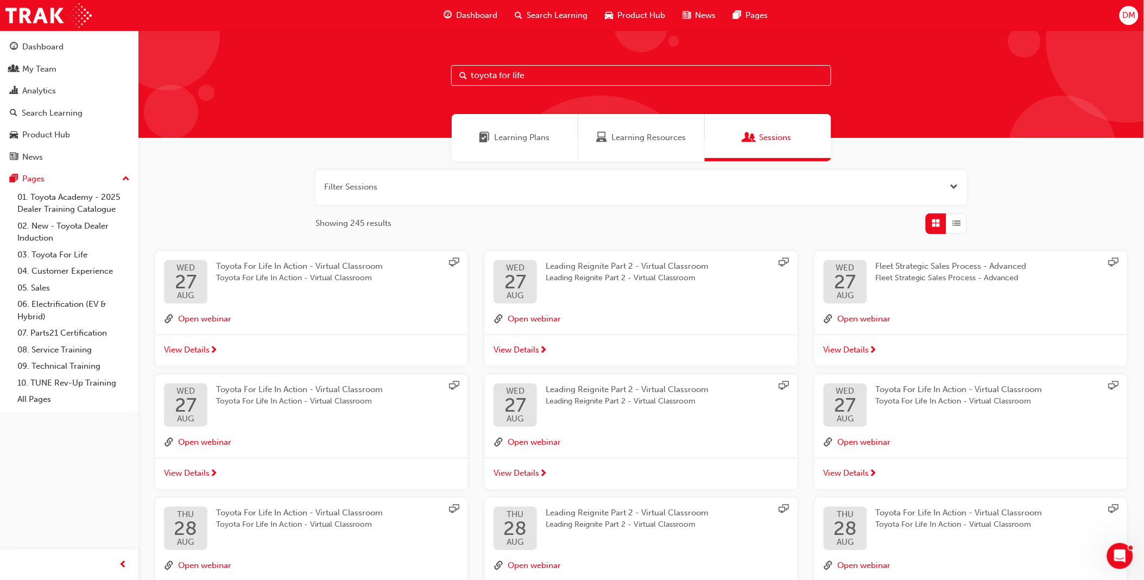
type input "toyota for life"
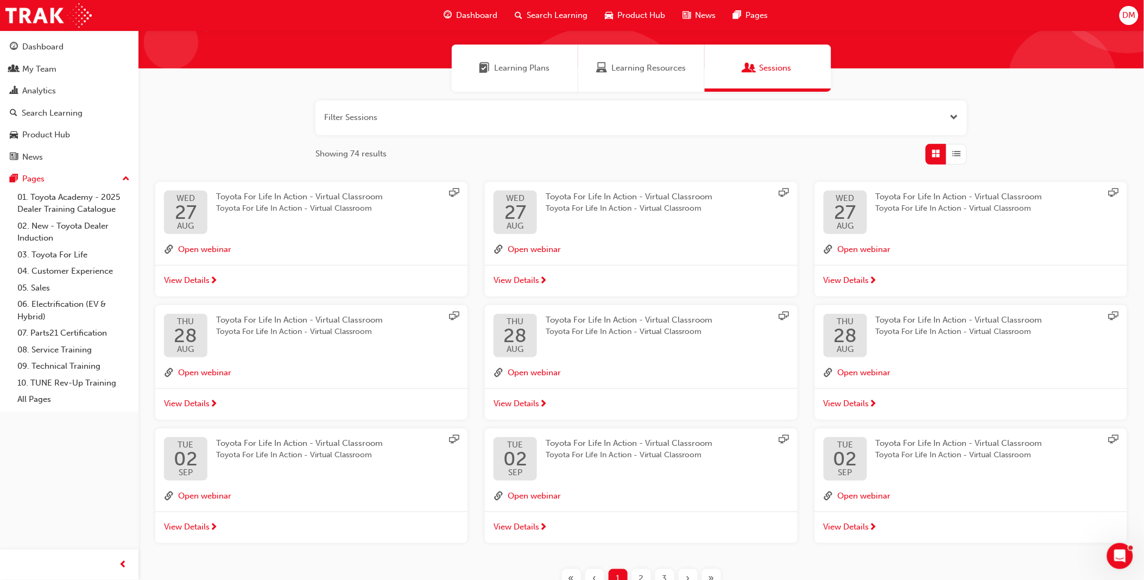
scroll to position [150, 0]
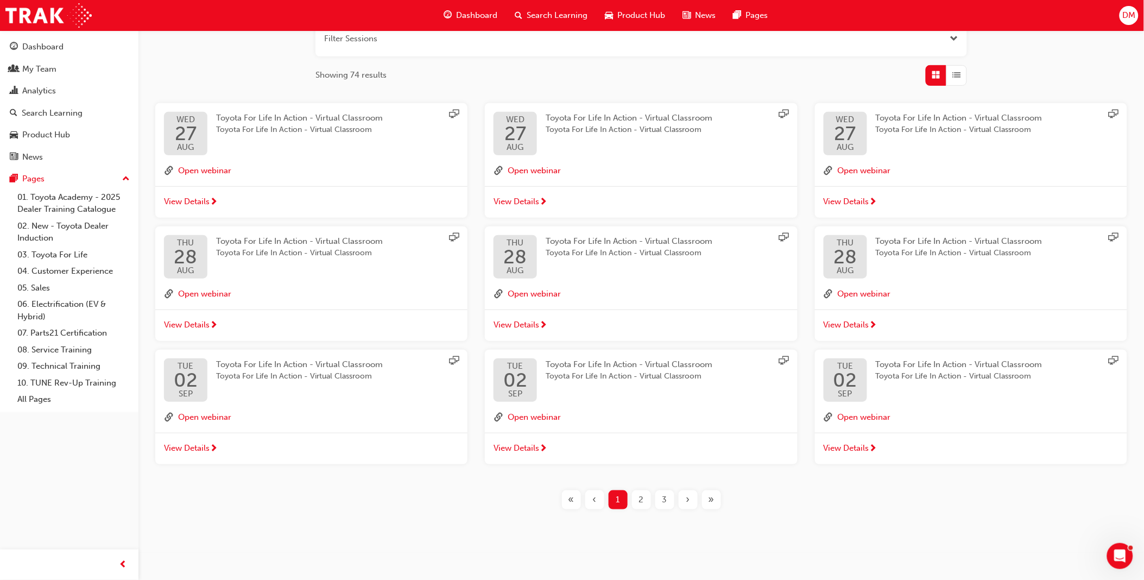
click at [712, 495] on span "»" at bounding box center [712, 500] width 6 height 12
click at [710, 497] on span "»" at bounding box center [712, 500] width 6 height 12
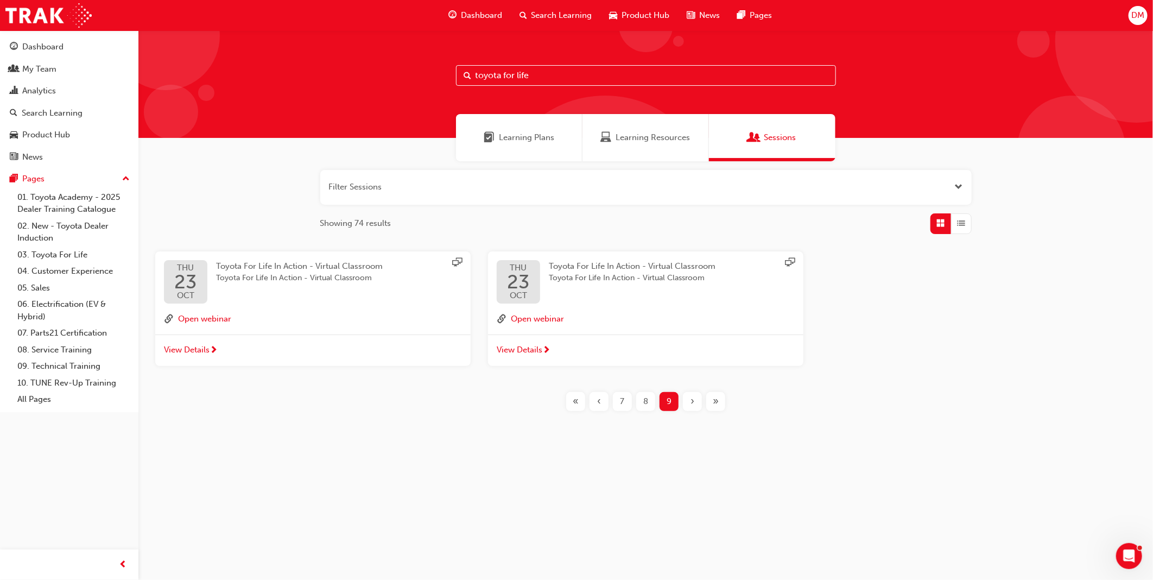
click at [620, 399] on div "7" at bounding box center [622, 401] width 19 height 19
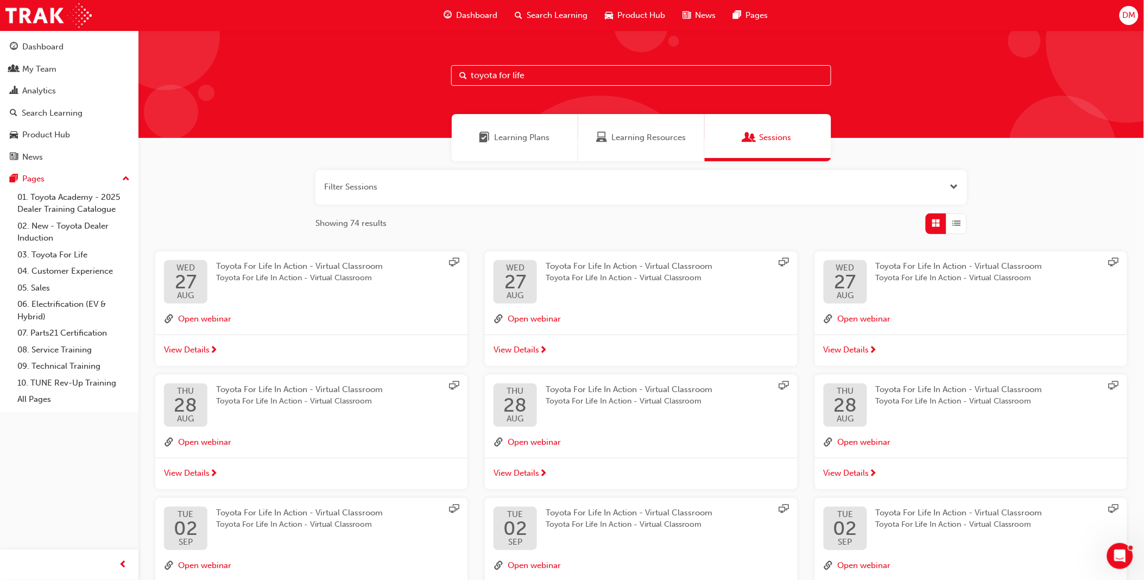
scroll to position [150, 0]
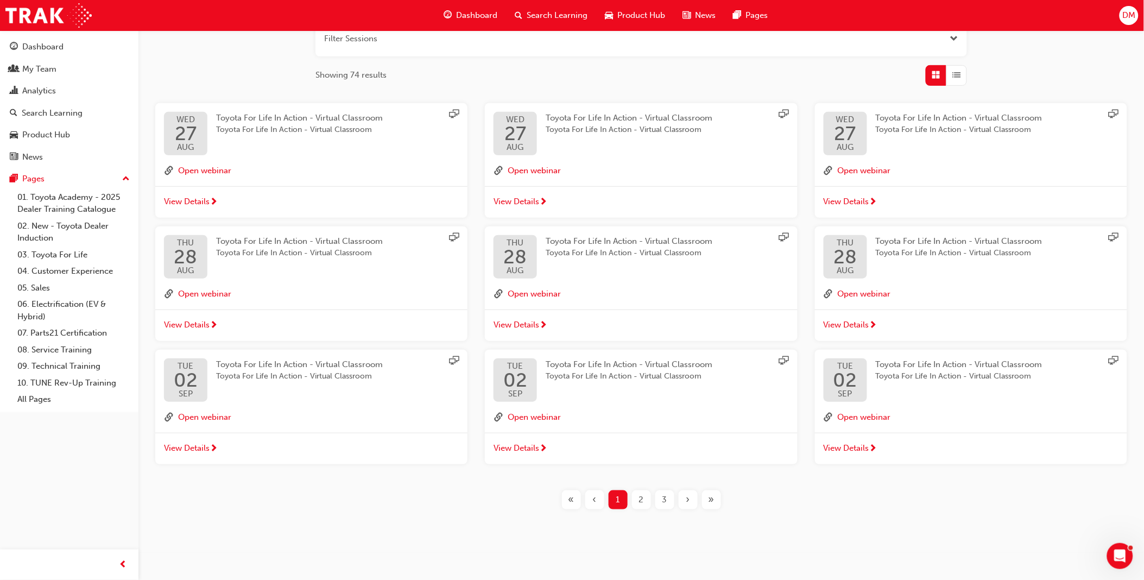
click at [663, 500] on span "3" at bounding box center [664, 500] width 5 height 12
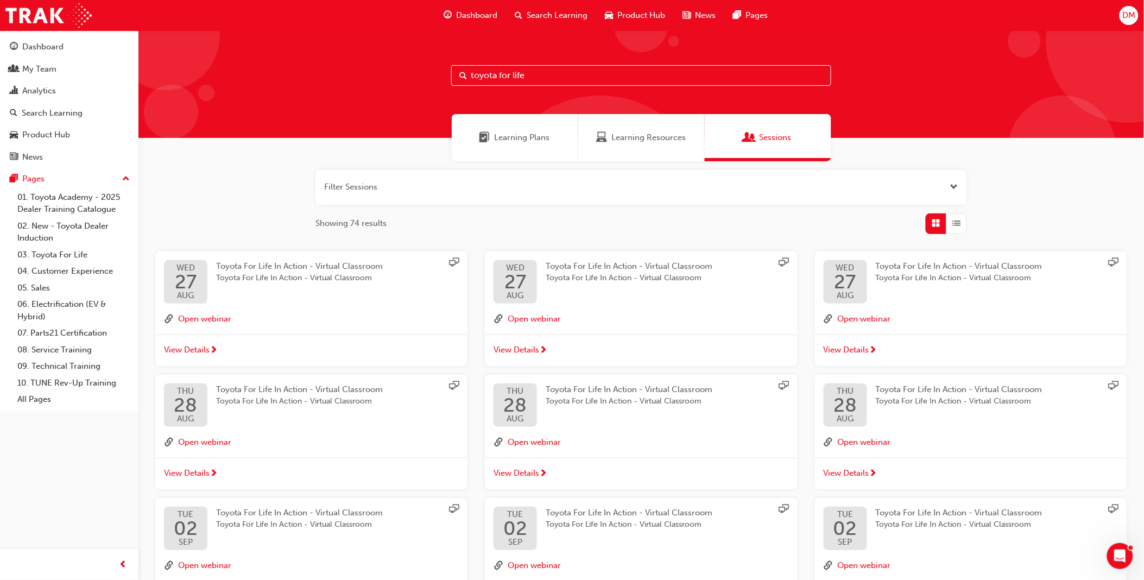
scroll to position [150, 0]
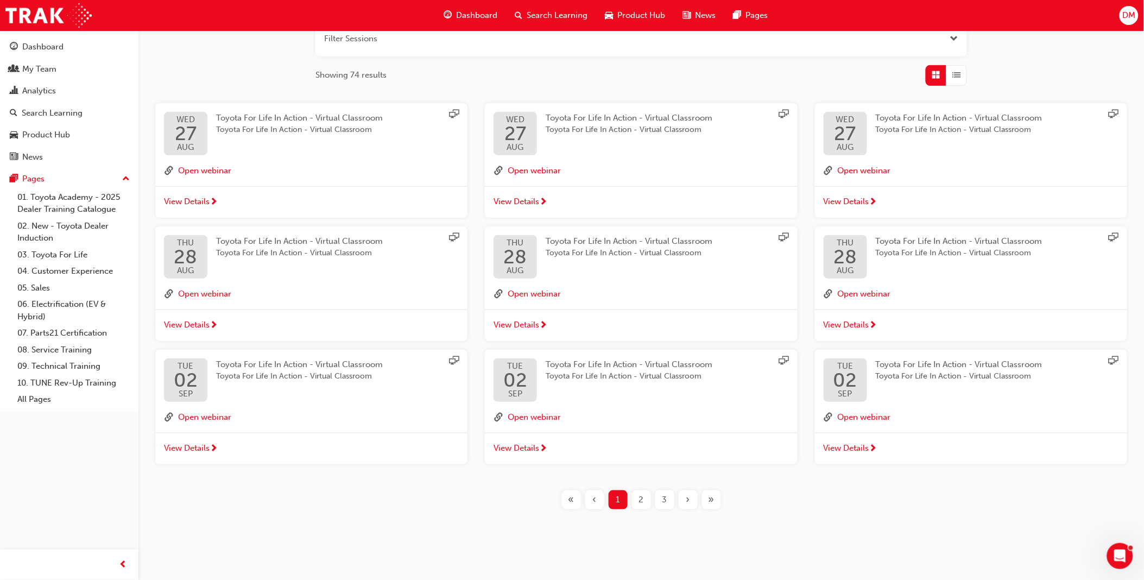
click at [663, 500] on span "3" at bounding box center [664, 500] width 5 height 12
click at [663, 501] on span "4" at bounding box center [664, 500] width 5 height 12
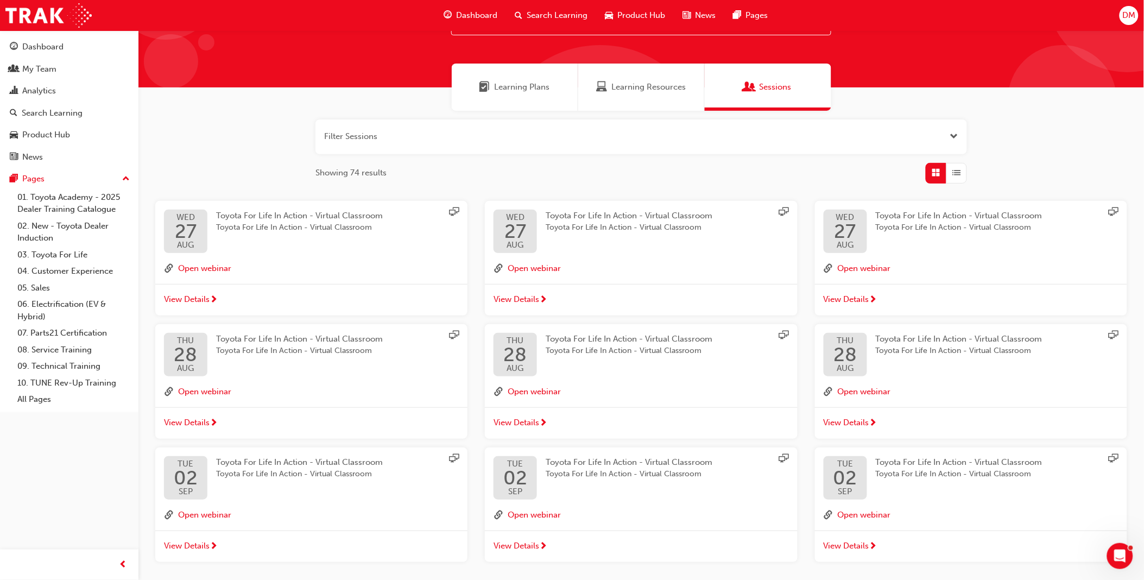
scroll to position [150, 0]
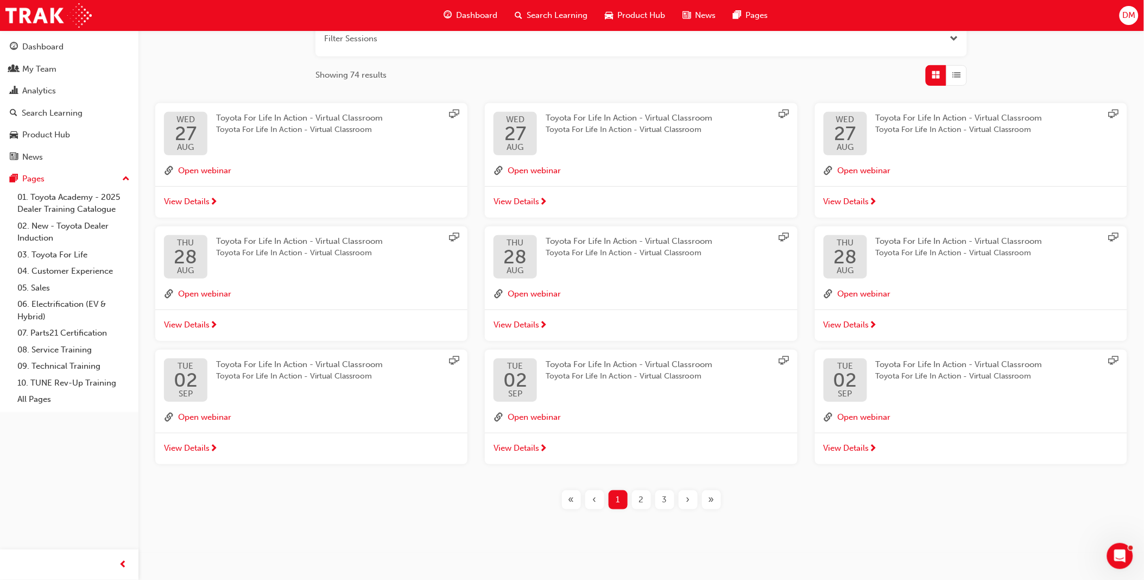
click at [679, 501] on div "›" at bounding box center [688, 499] width 19 height 19
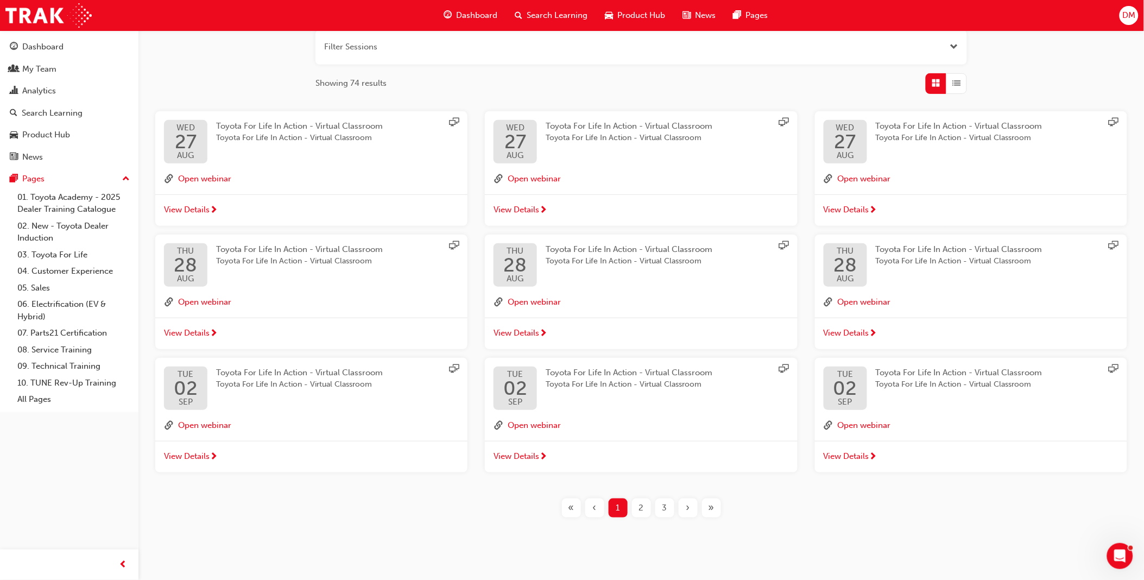
scroll to position [150, 0]
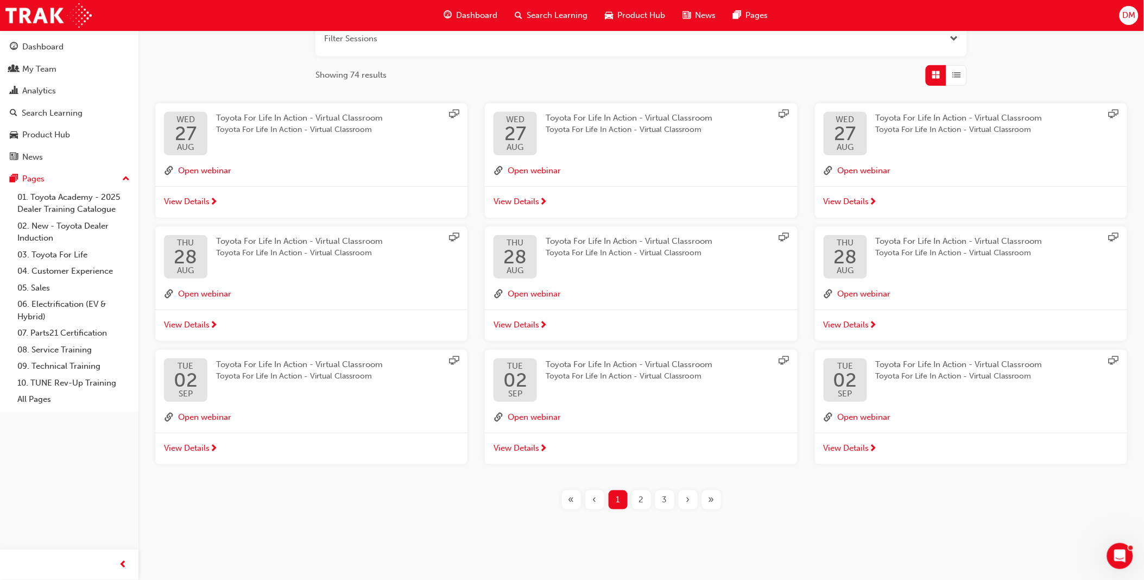
click at [685, 501] on div "›" at bounding box center [688, 499] width 19 height 19
click at [608, 384] on div "Toyota For Life In Action - Virtual Classroom Toyota For Life In Action - Virtu…" at bounding box center [638, 379] width 184 height 43
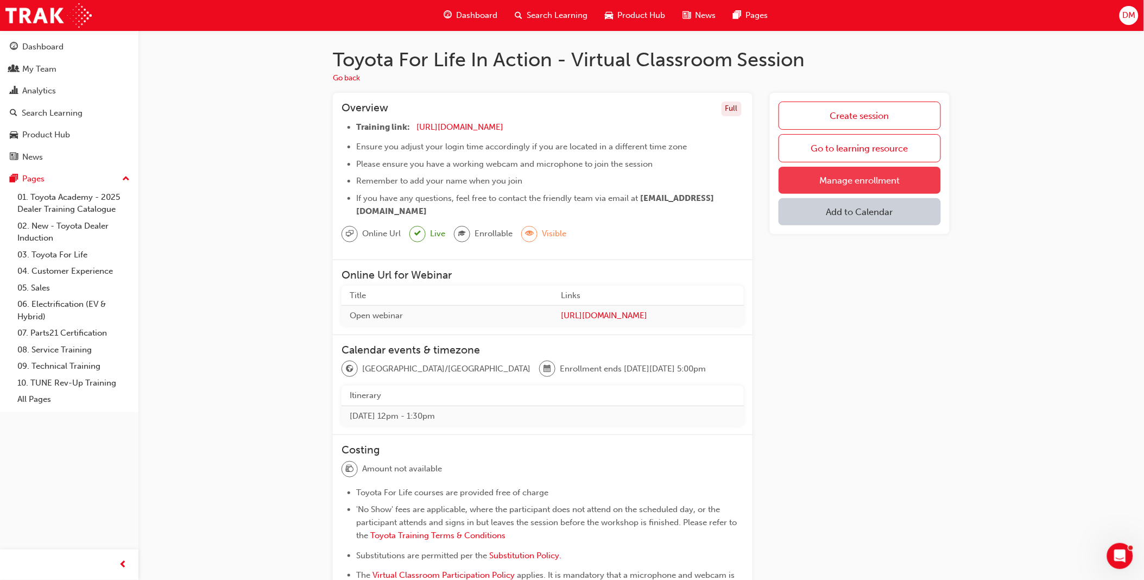
click at [856, 175] on link "Manage enrollment" at bounding box center [860, 180] width 162 height 27
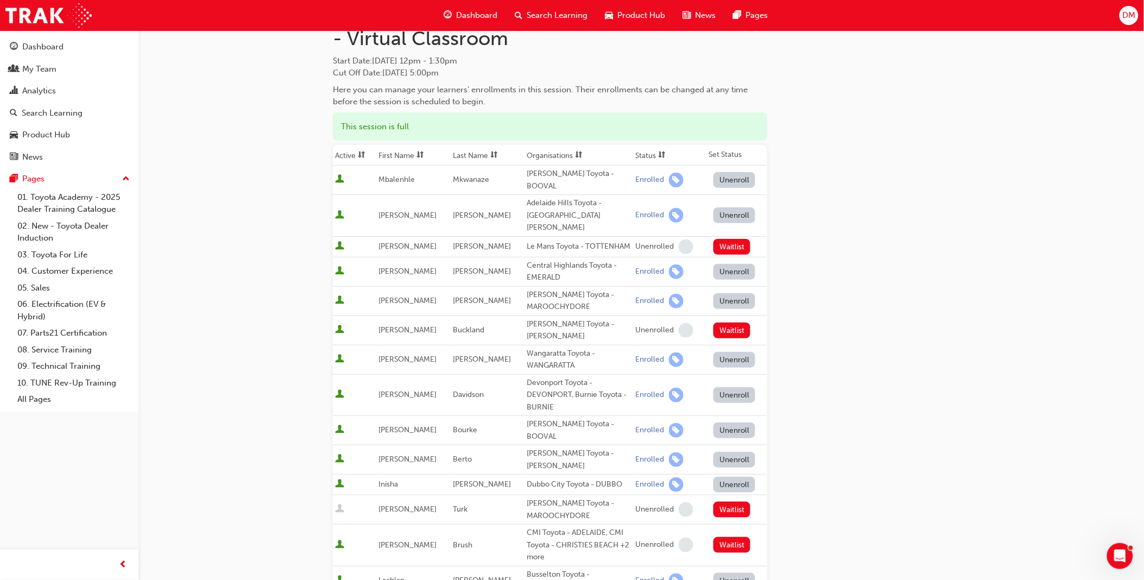
scroll to position [241, 0]
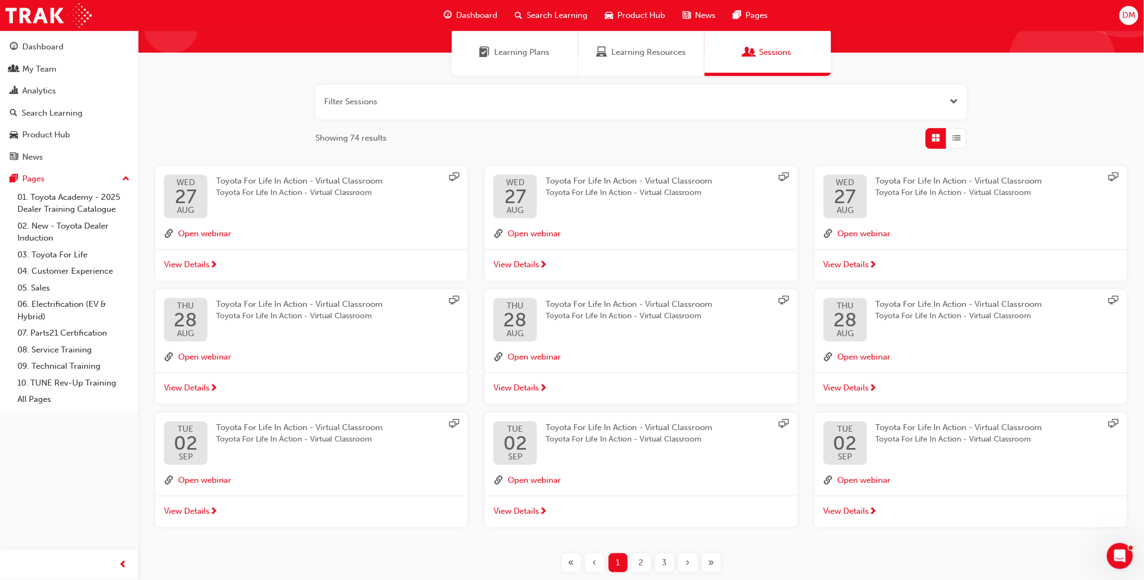
scroll to position [150, 0]
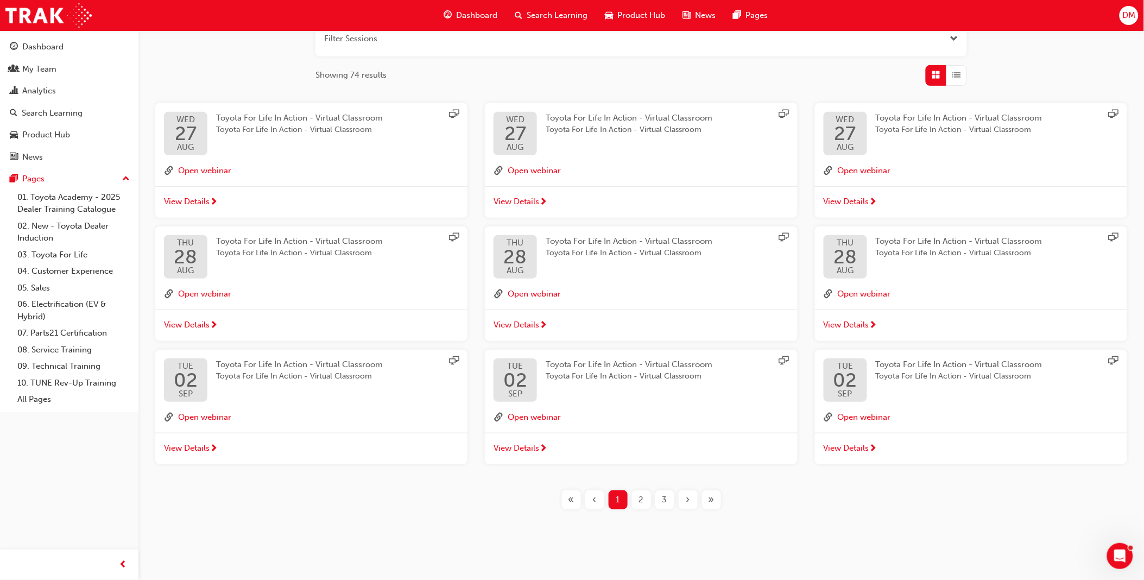
click at [707, 500] on div "»" at bounding box center [711, 499] width 19 height 19
click at [711, 500] on span "»" at bounding box center [712, 500] width 6 height 12
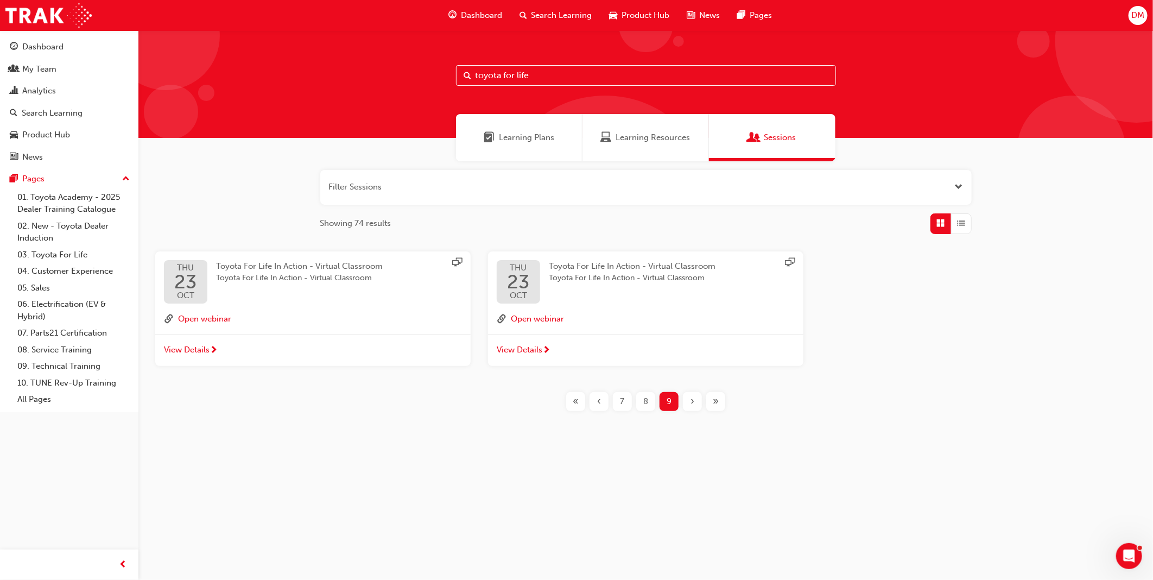
click at [937, 219] on span "Grid" at bounding box center [941, 223] width 8 height 12
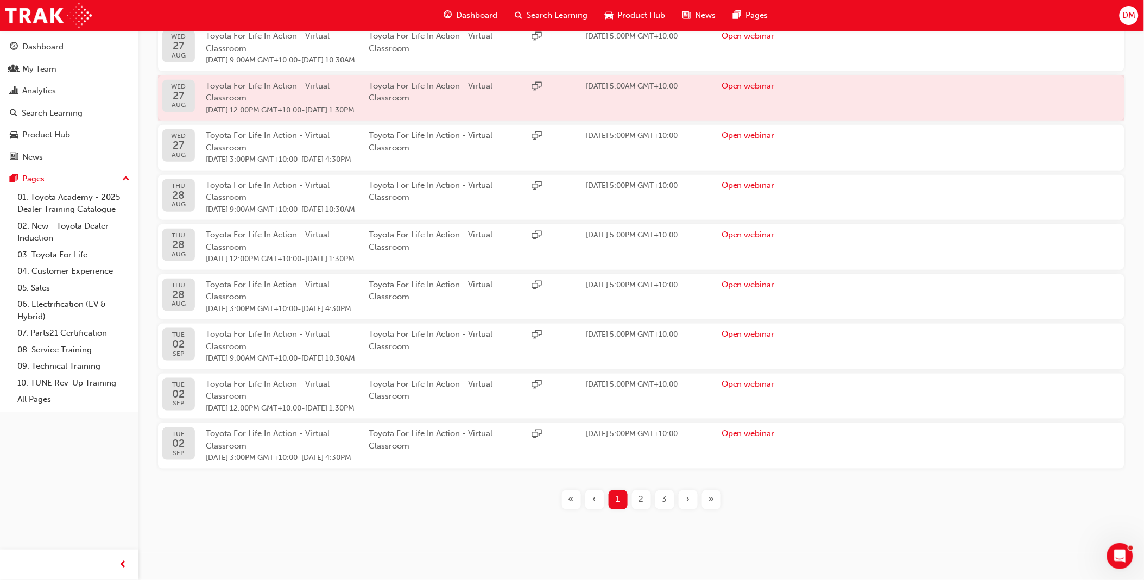
scroll to position [355, 0]
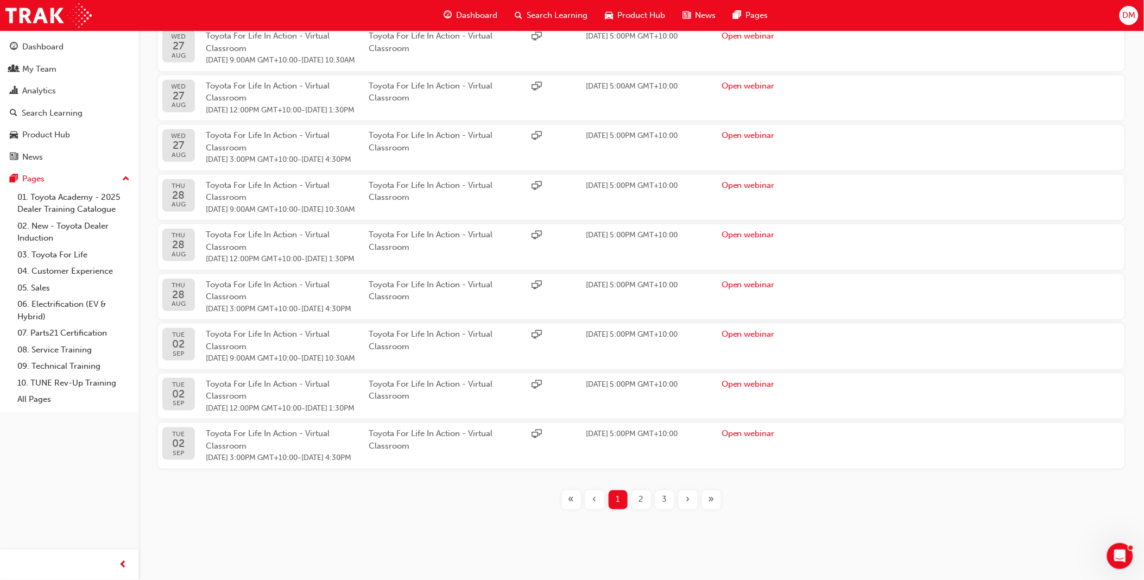
click at [715, 501] on div "»" at bounding box center [711, 499] width 19 height 19
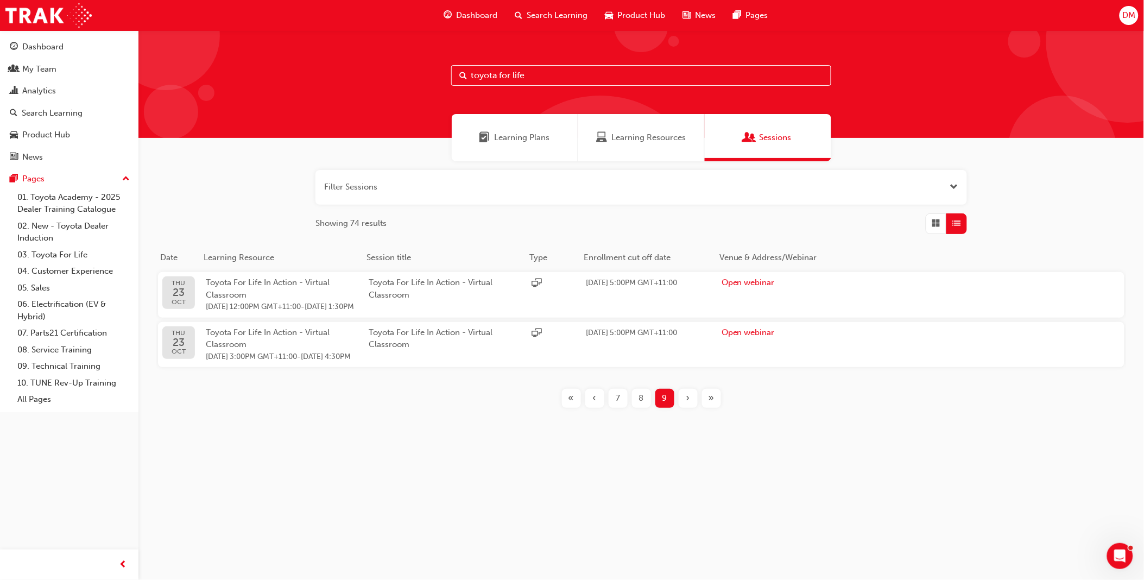
scroll to position [0, 0]
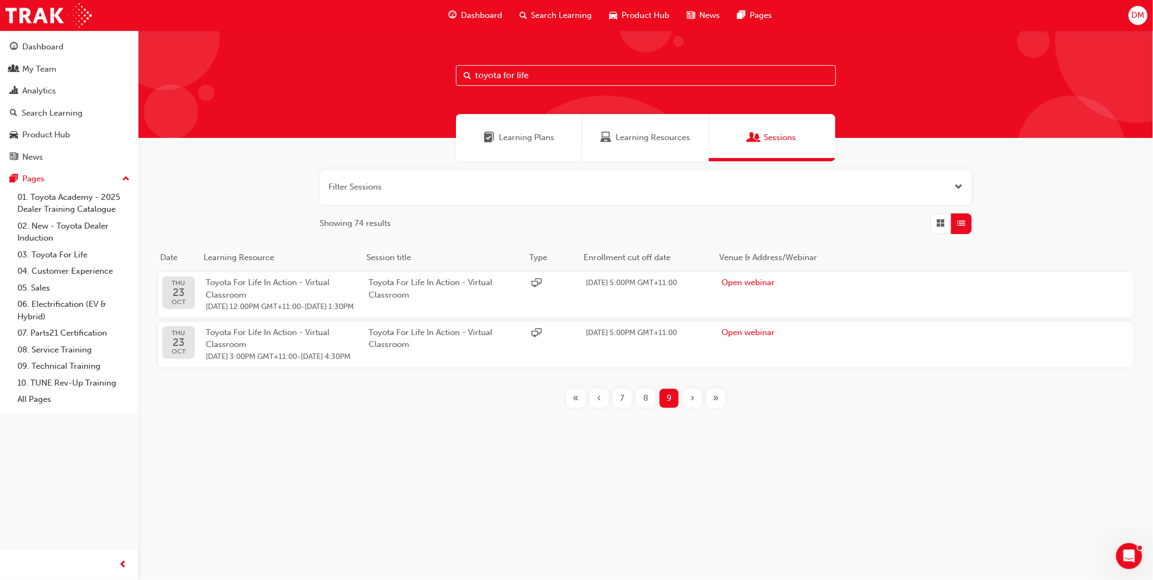
click at [623, 405] on span "7" at bounding box center [623, 398] width 4 height 12
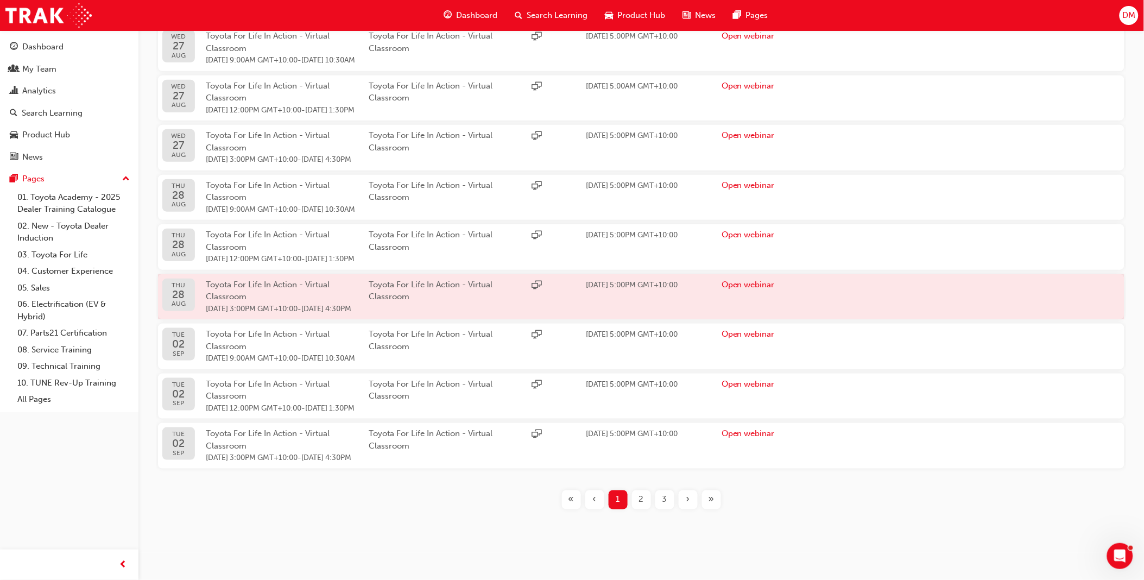
scroll to position [355, 0]
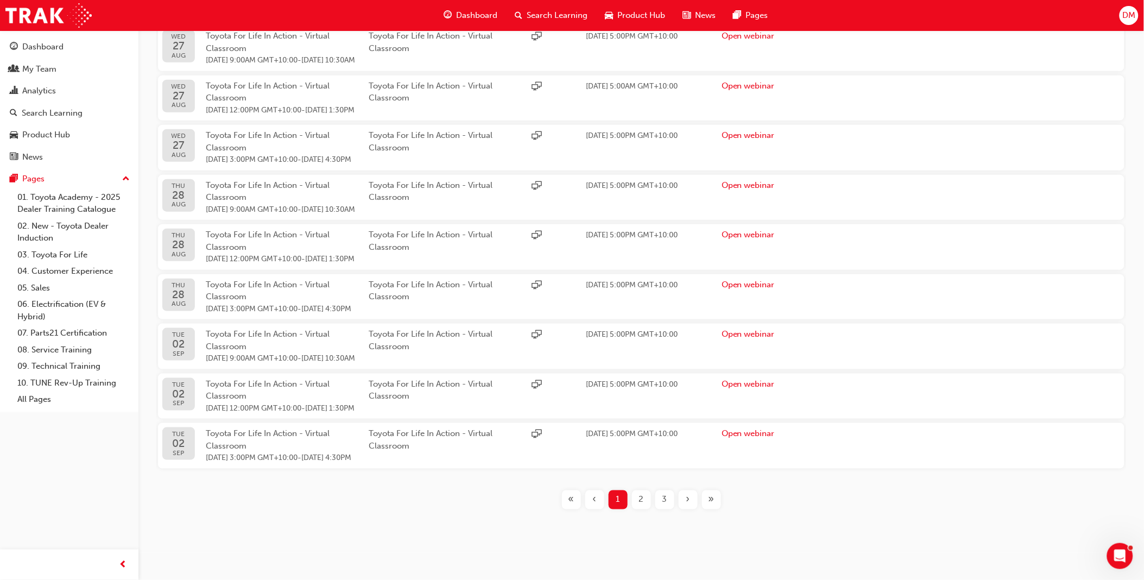
click at [685, 496] on div "›" at bounding box center [688, 499] width 19 height 19
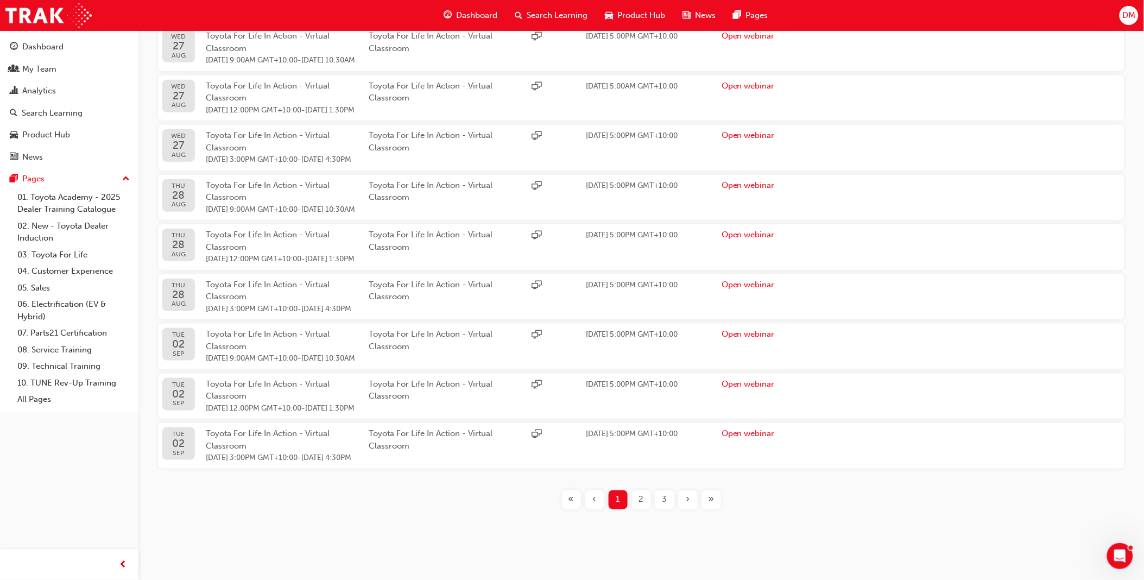
click at [685, 496] on div "›" at bounding box center [688, 499] width 19 height 19
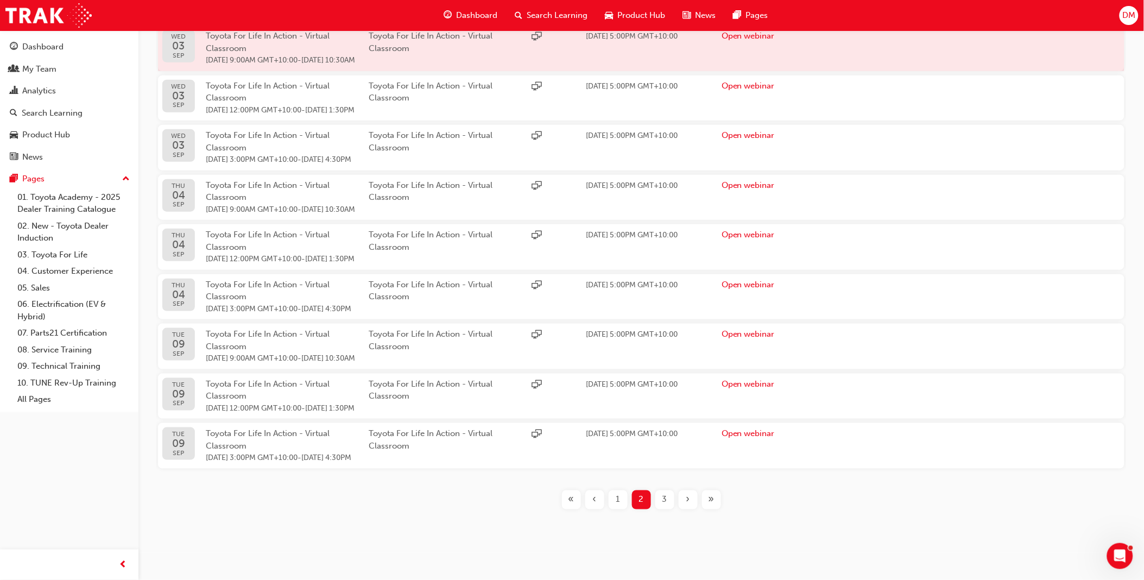
scroll to position [355, 0]
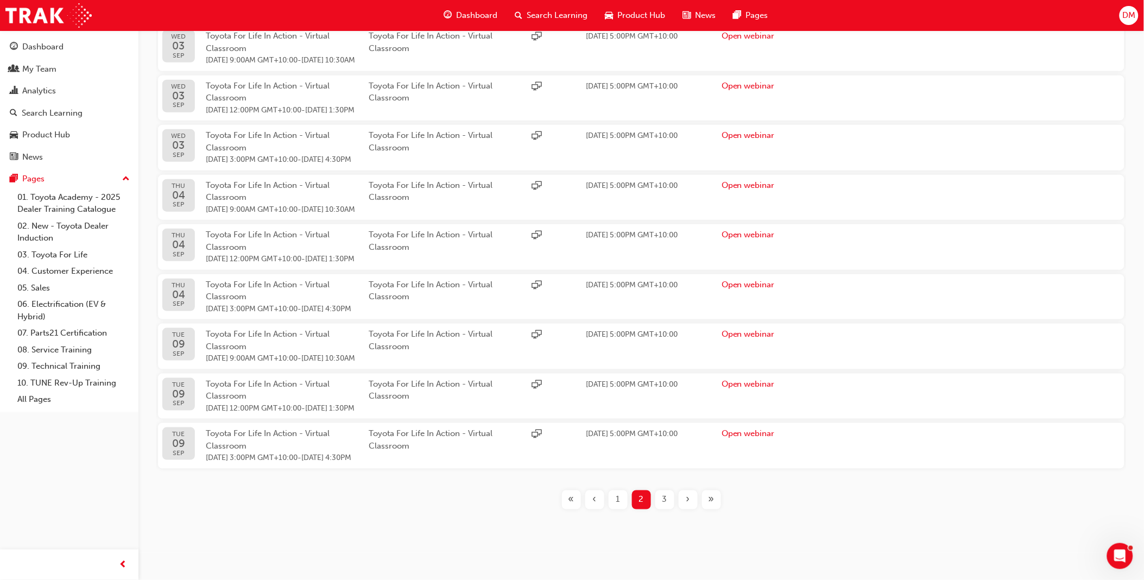
click at [706, 500] on div "»" at bounding box center [711, 499] width 19 height 19
click at [710, 494] on span "»" at bounding box center [712, 500] width 6 height 12
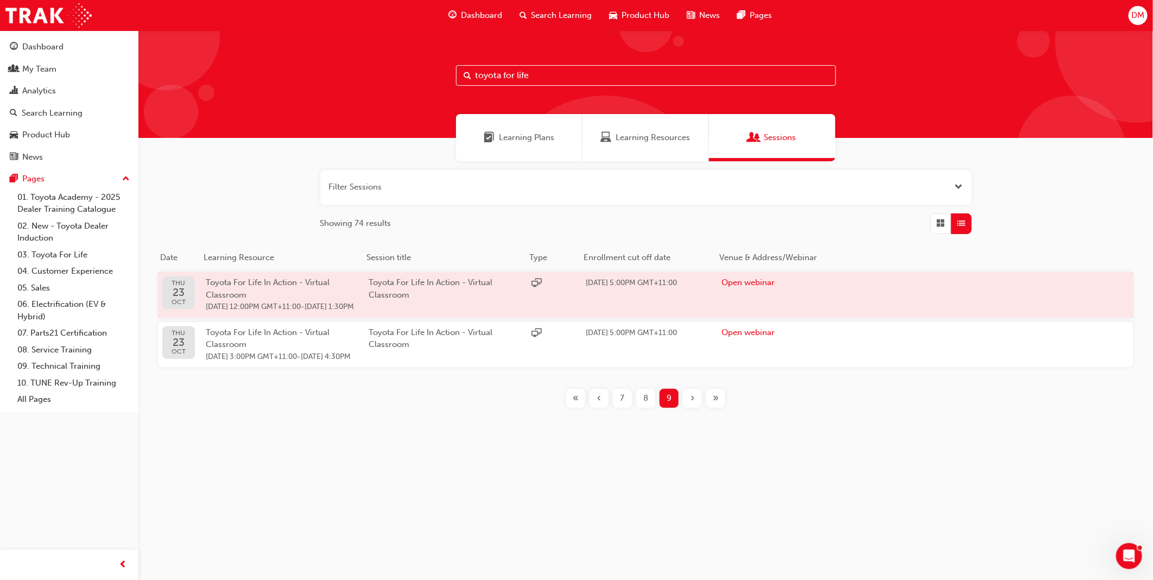
click at [415, 300] on div "Toyota For Life In Action - Virtual Classroom" at bounding box center [450, 294] width 163 height 37
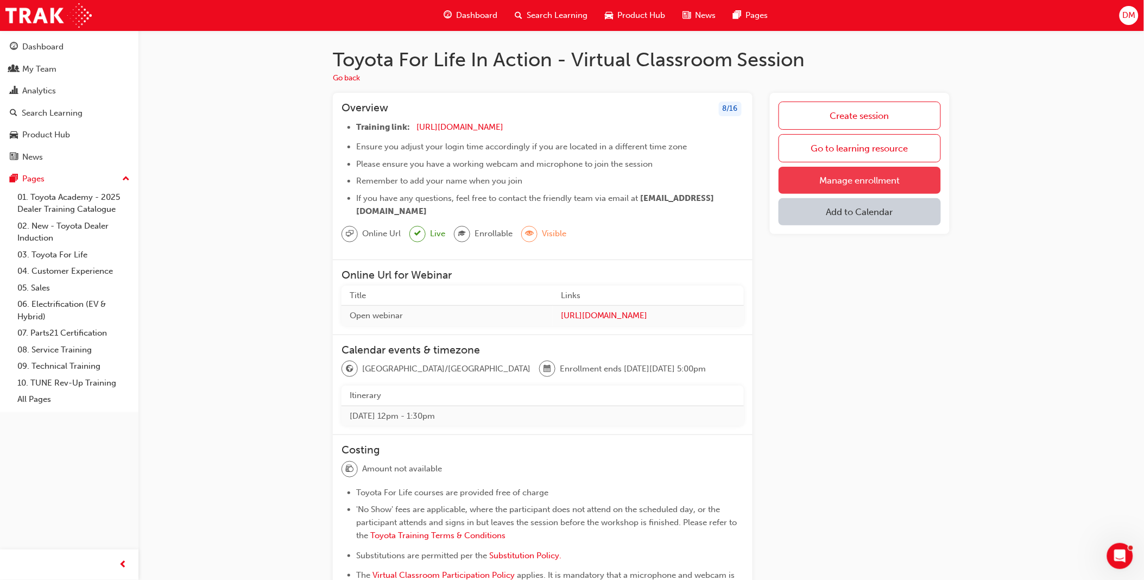
click at [823, 176] on link "Manage enrollment" at bounding box center [860, 180] width 162 height 27
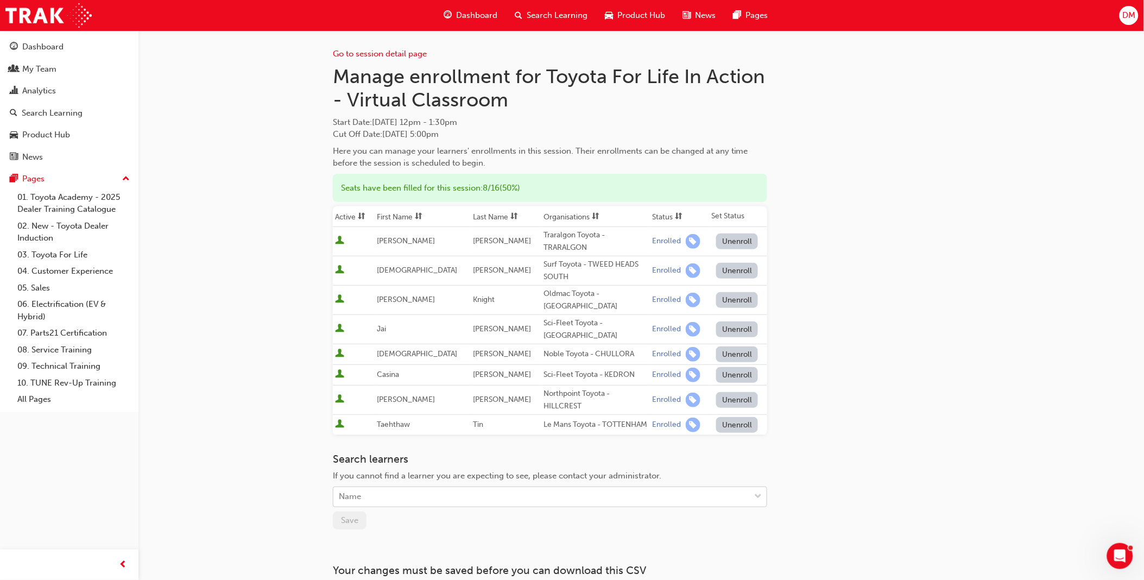
click at [381, 492] on div "Name" at bounding box center [541, 497] width 417 height 19
click at [402, 490] on div "Name" at bounding box center [541, 497] width 417 height 19
type input "c"
type input "lonsdale"
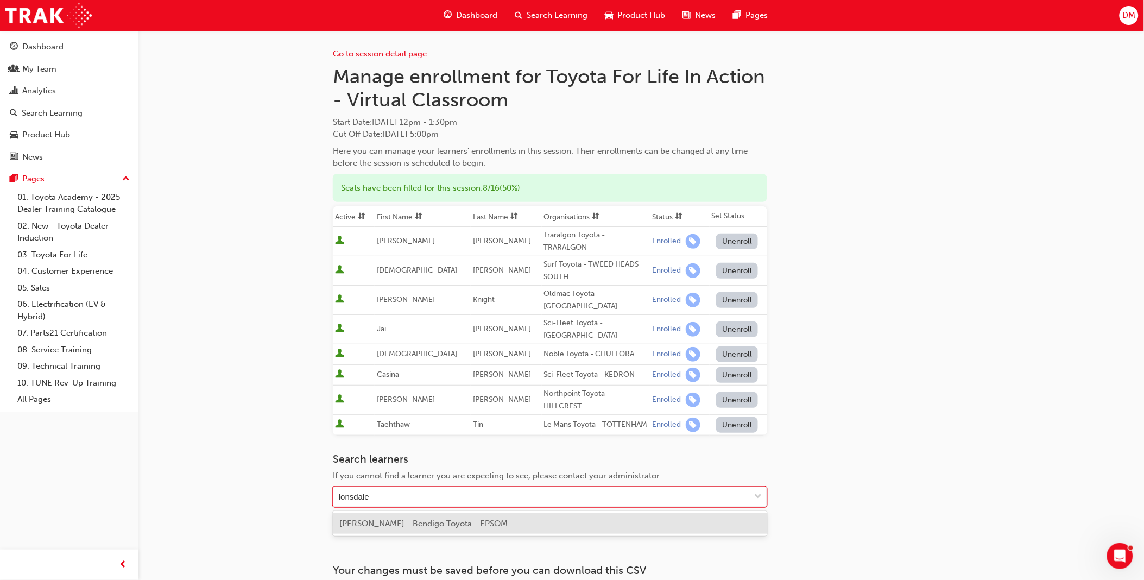
click at [444, 524] on span "Charlize Lonsdale - Bendigo Toyota - EPSOM" at bounding box center [423, 524] width 168 height 10
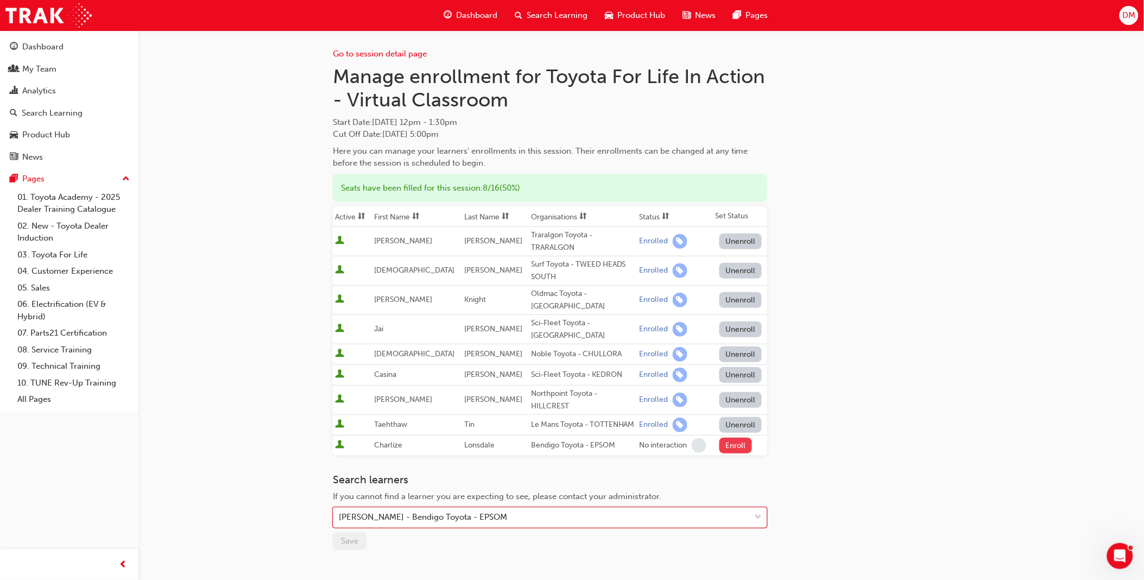
click at [734, 442] on button "Enroll" at bounding box center [735, 446] width 33 height 16
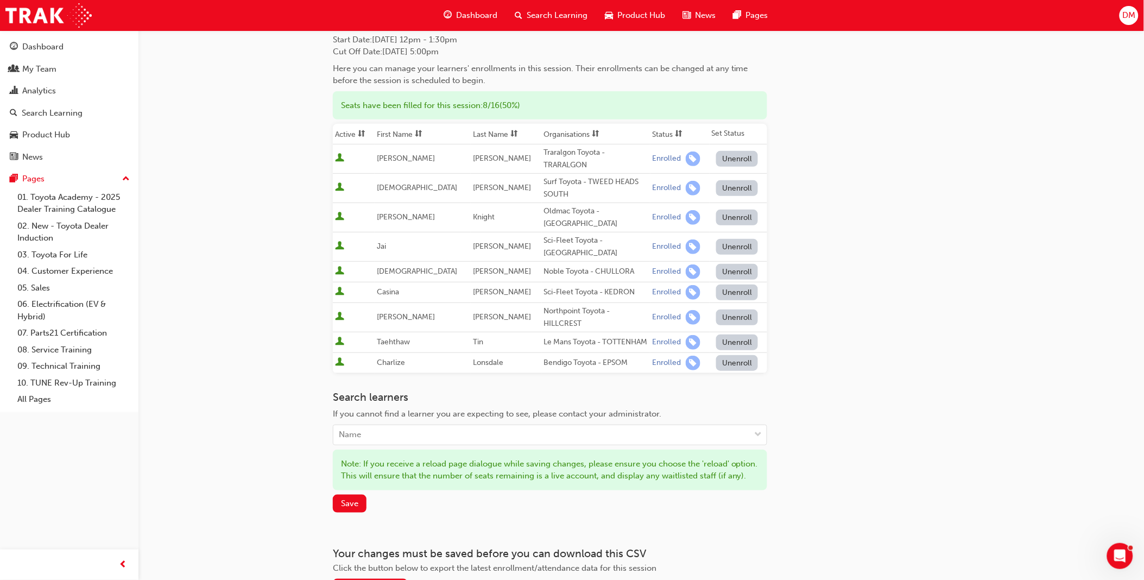
scroll to position [172, 0]
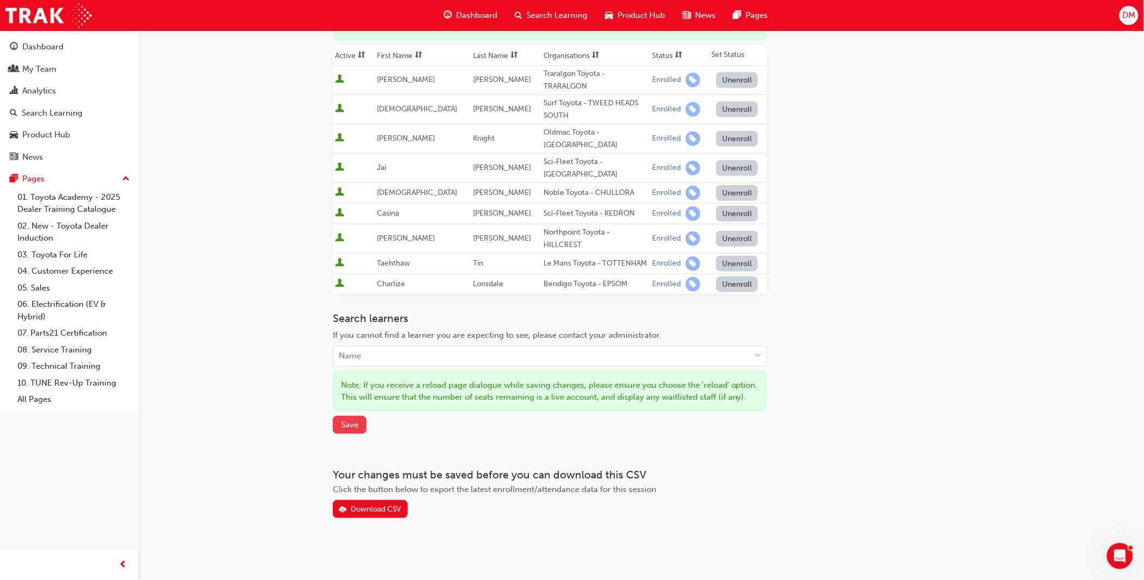
click at [357, 426] on span "Save" at bounding box center [349, 425] width 17 height 10
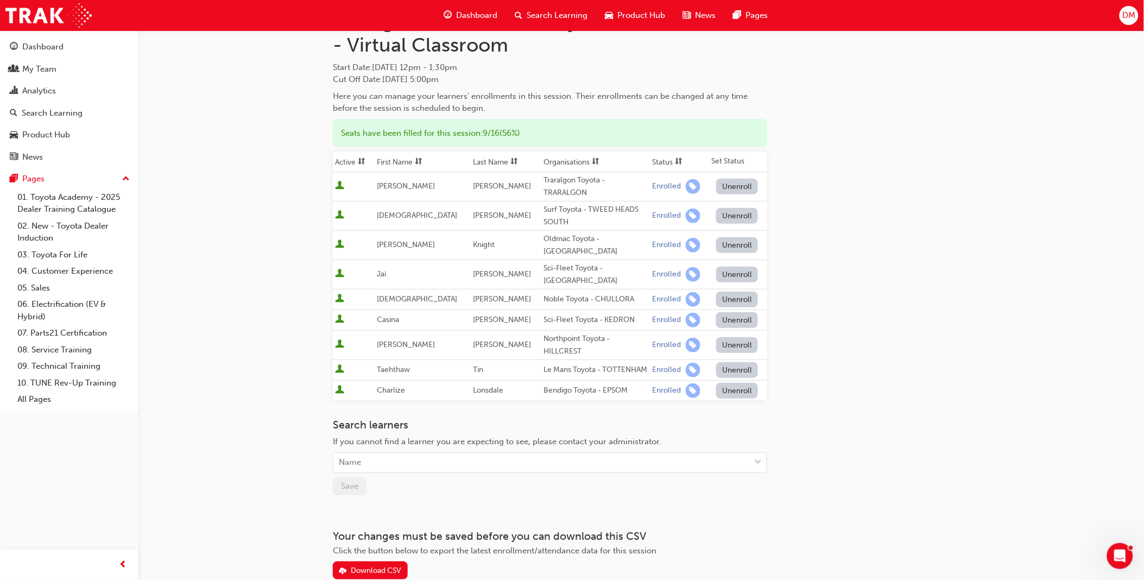
scroll to position [0, 0]
